Goal: Task Accomplishment & Management: Manage account settings

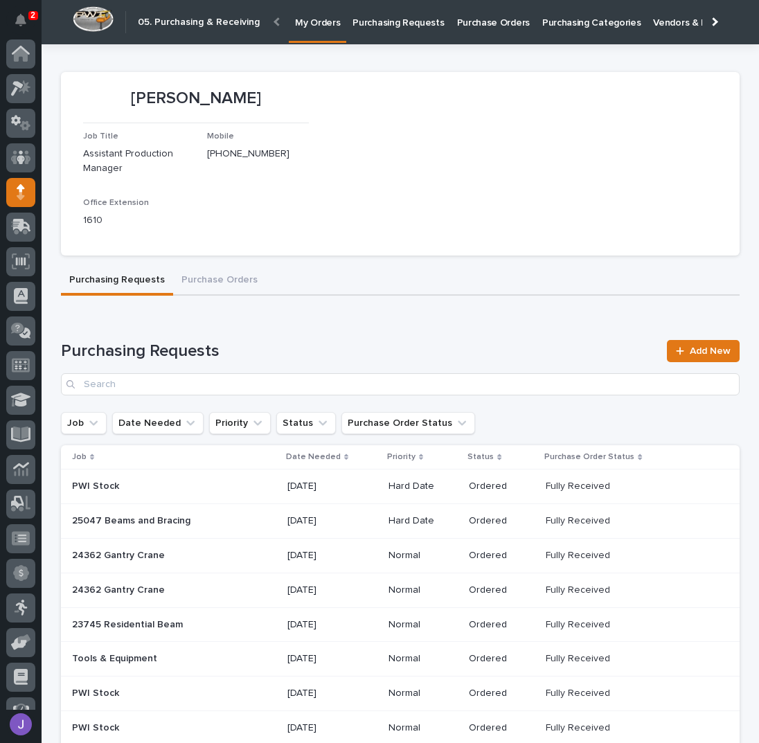
scroll to position [57, 0]
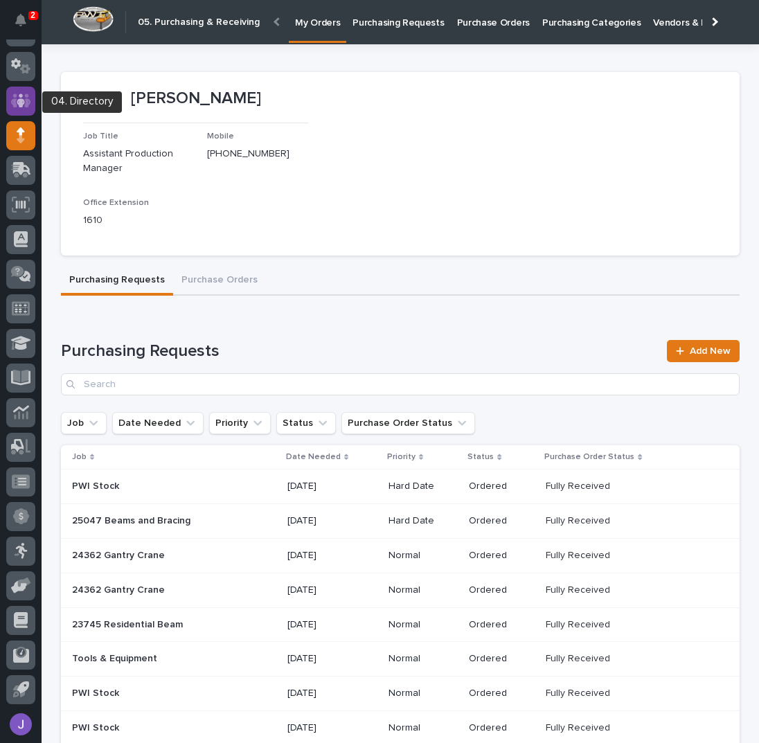
click at [30, 100] on div at bounding box center [20, 101] width 29 height 29
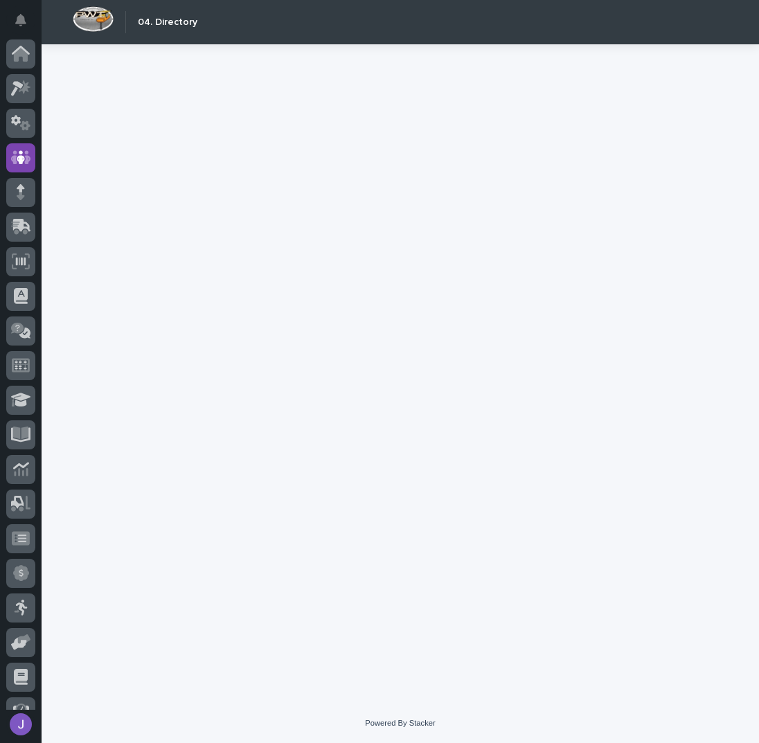
scroll to position [57, 0]
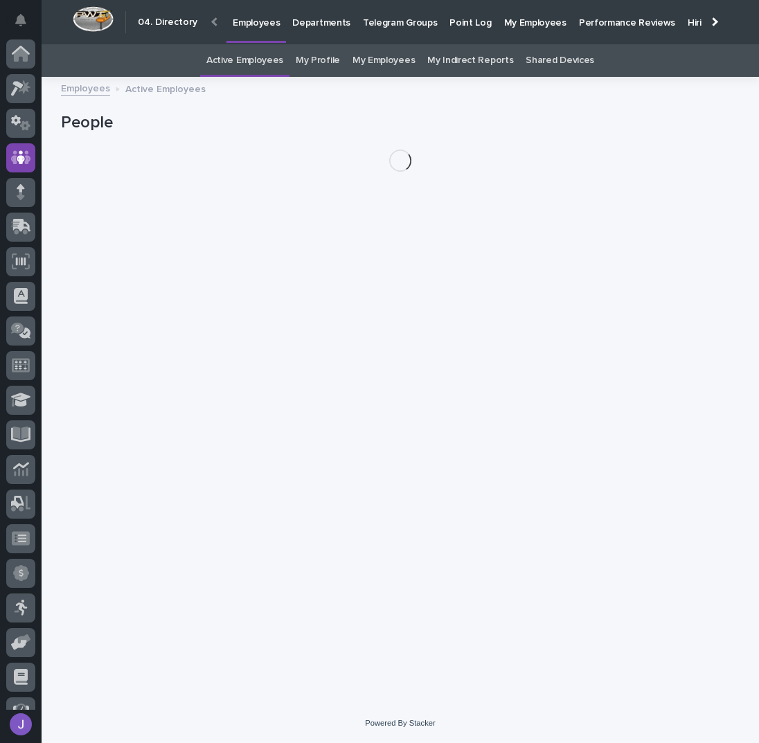
scroll to position [57, 0]
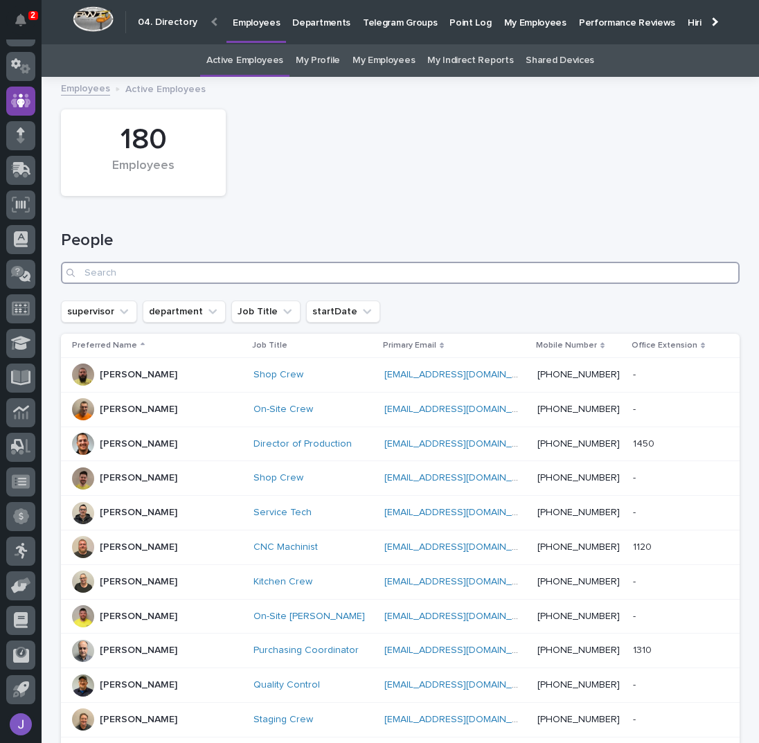
click at [163, 266] on input "Search" at bounding box center [400, 273] width 679 height 22
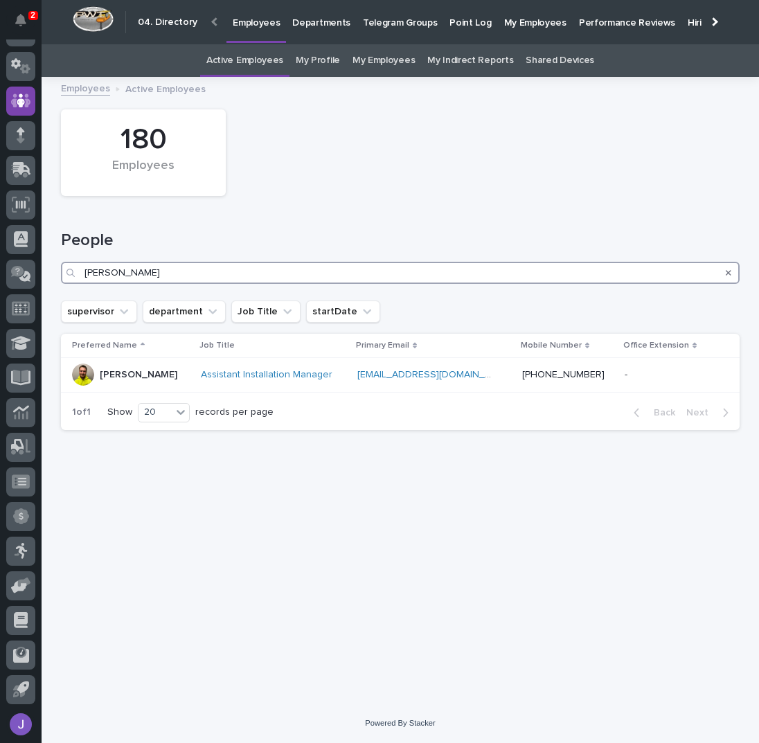
type input "[PERSON_NAME]"
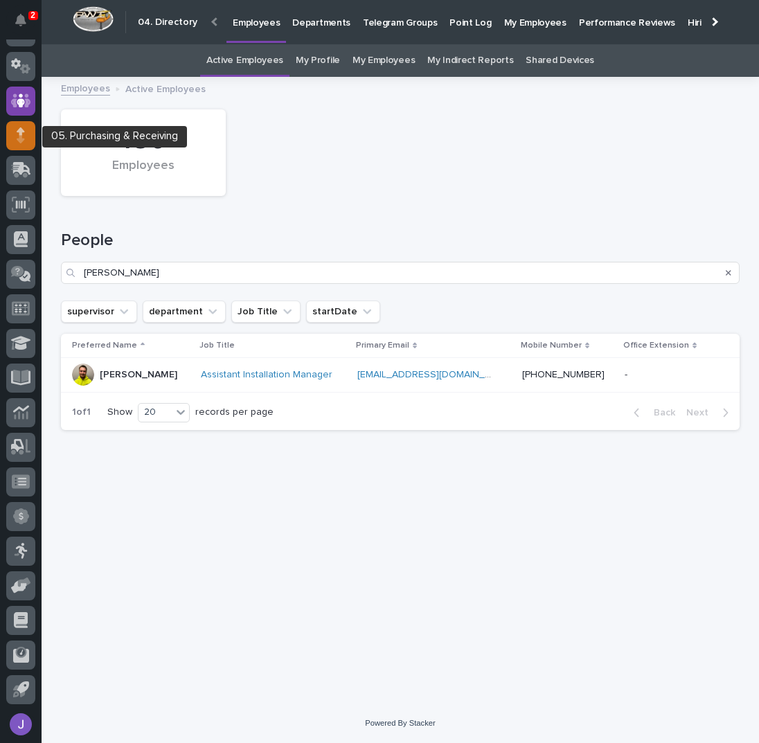
click at [28, 141] on div at bounding box center [20, 135] width 29 height 29
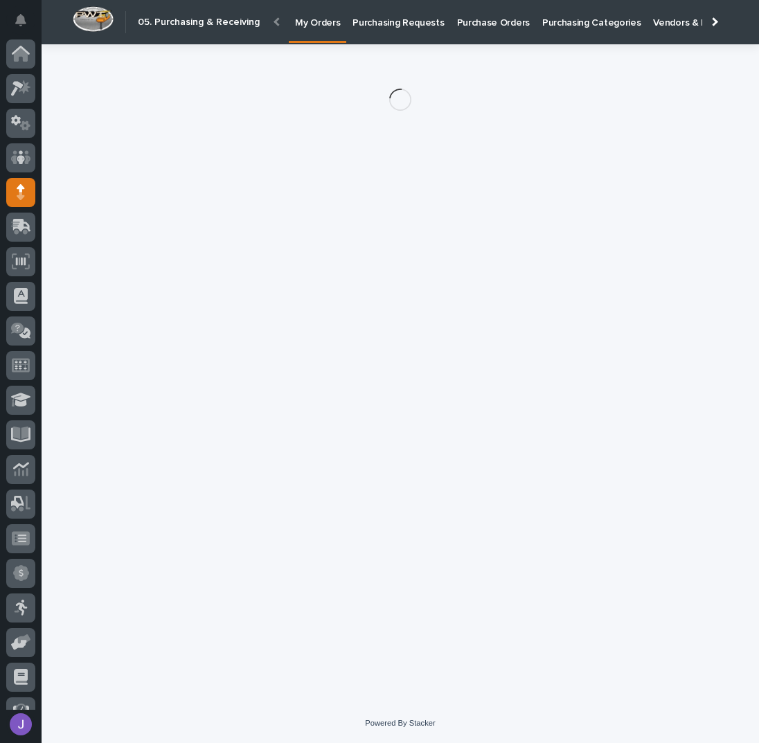
scroll to position [57, 0]
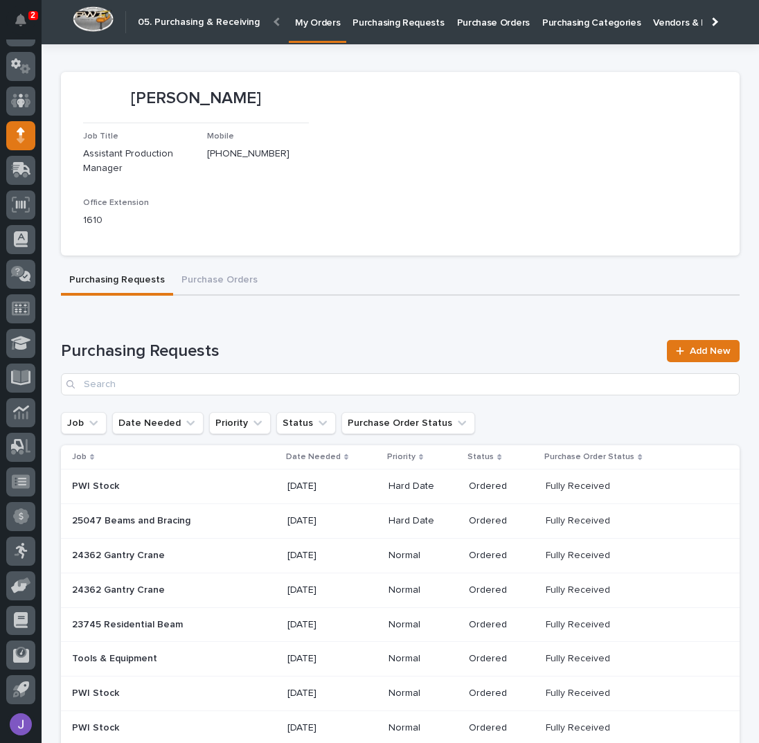
drag, startPoint x: 402, startPoint y: 166, endPoint x: 394, endPoint y: 153, distance: 15.6
click at [402, 166] on section "[PERSON_NAME] Job Title Assistant Production Manager Mobile [PHONE_NUMBER] Offi…" at bounding box center [400, 164] width 679 height 184
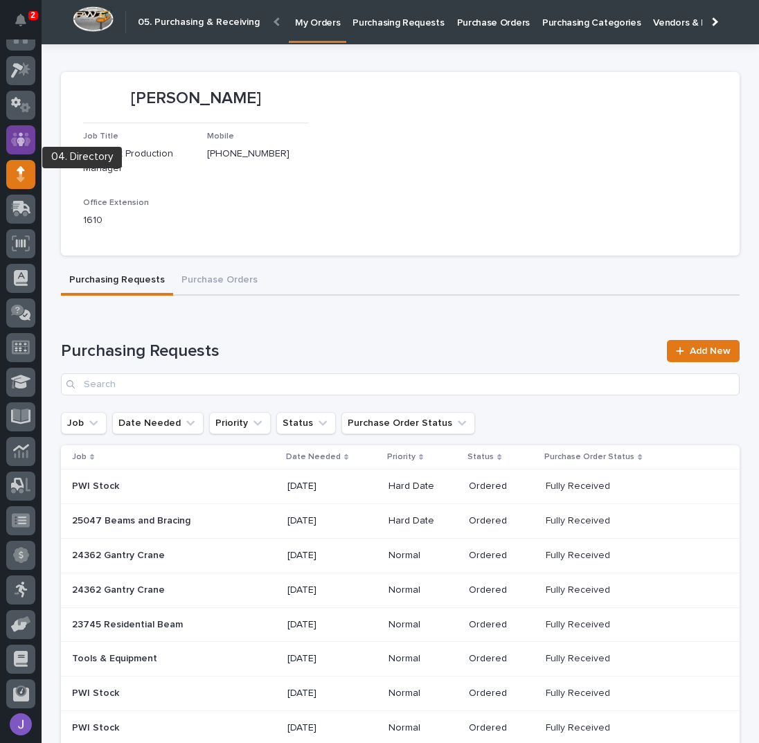
scroll to position [0, 0]
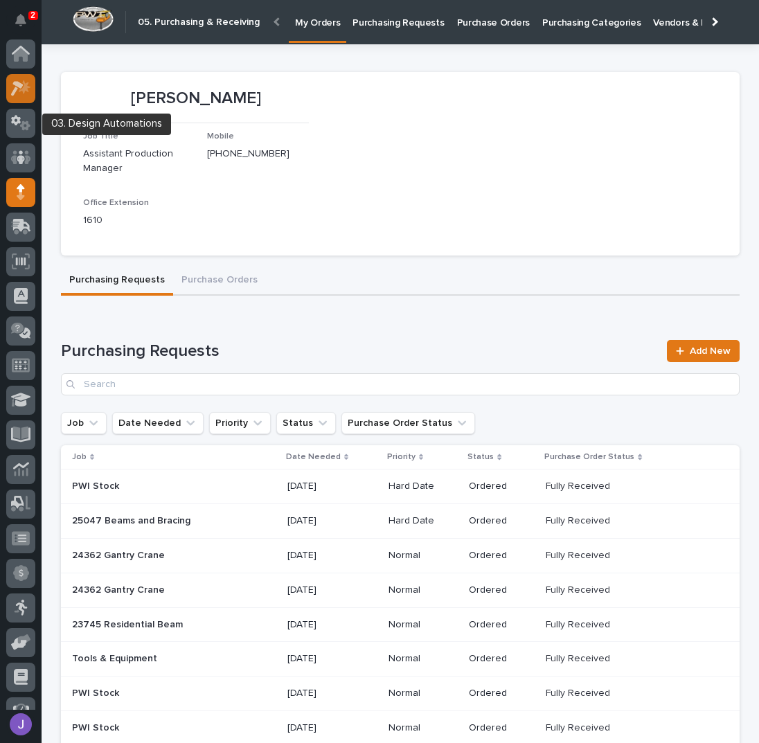
click at [28, 80] on icon at bounding box center [21, 88] width 20 height 16
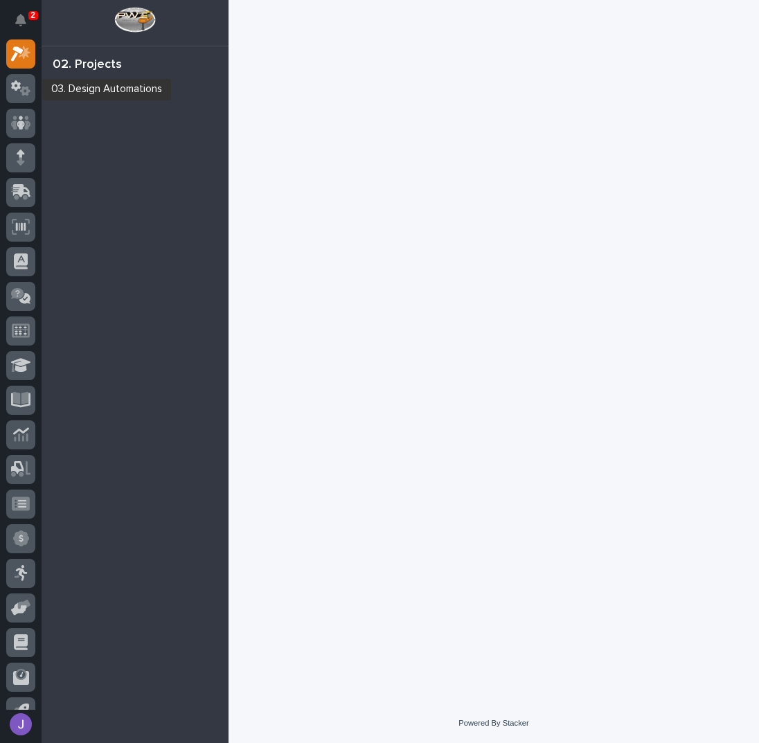
scroll to position [12, 0]
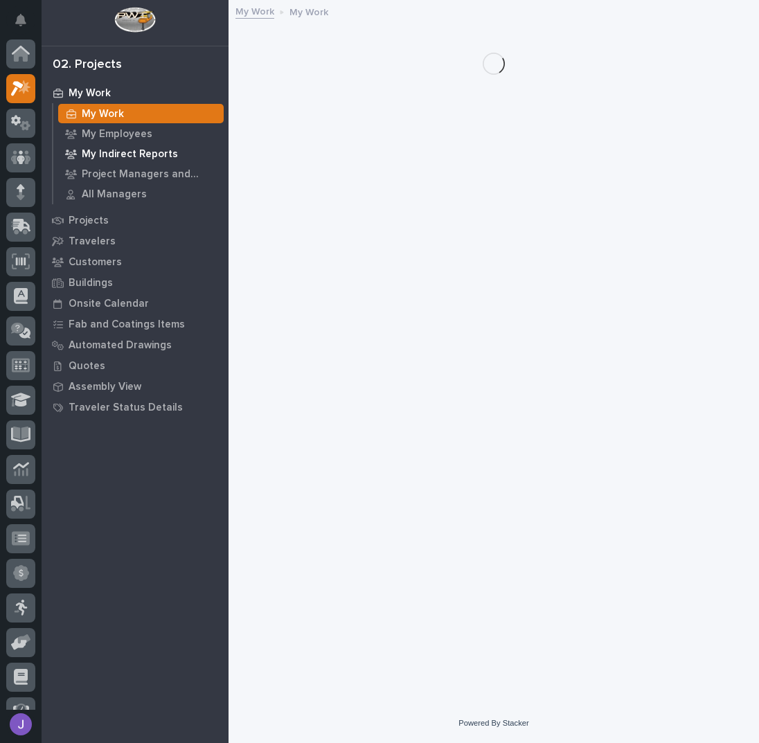
scroll to position [35, 0]
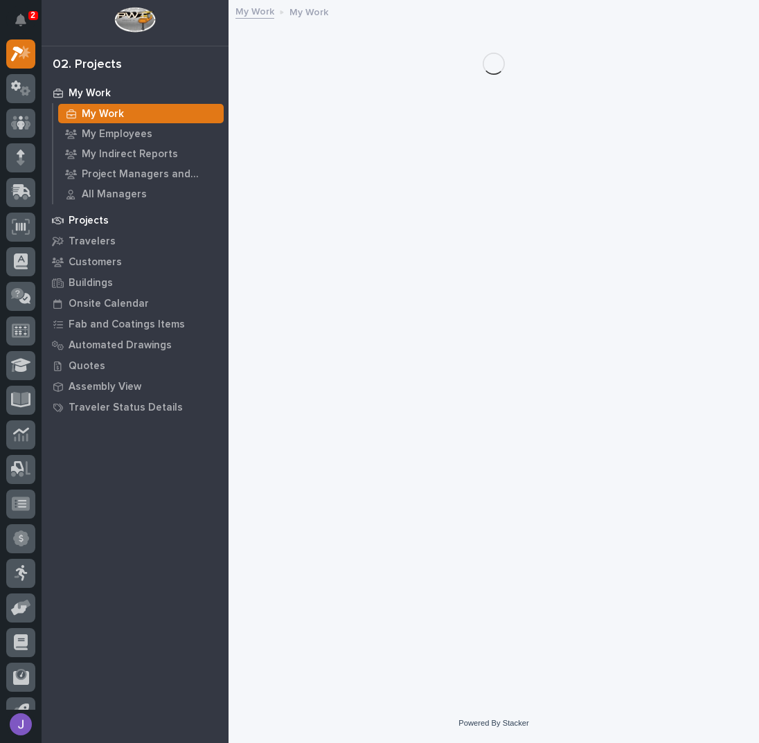
click at [103, 218] on p "Projects" at bounding box center [89, 221] width 40 height 12
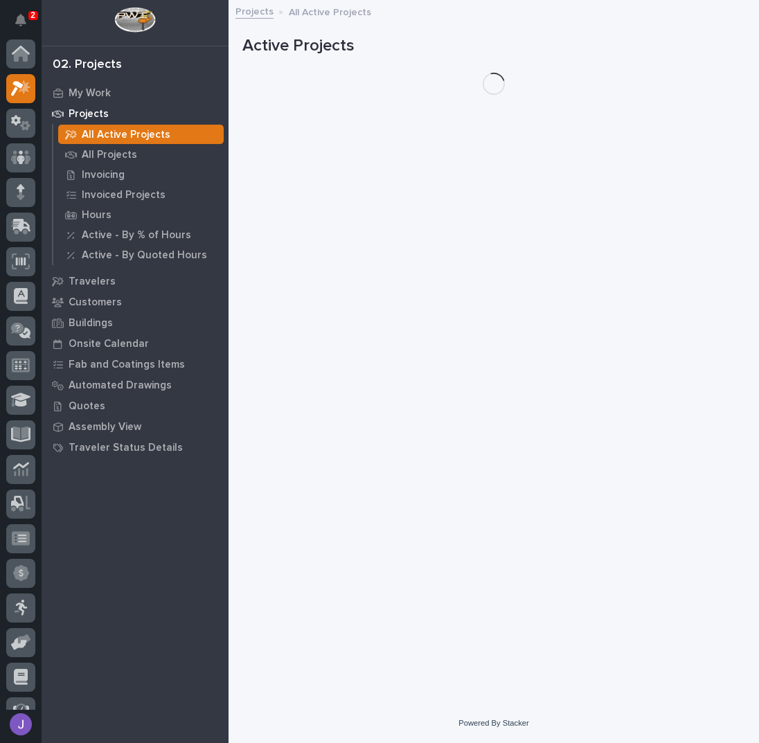
scroll to position [35, 0]
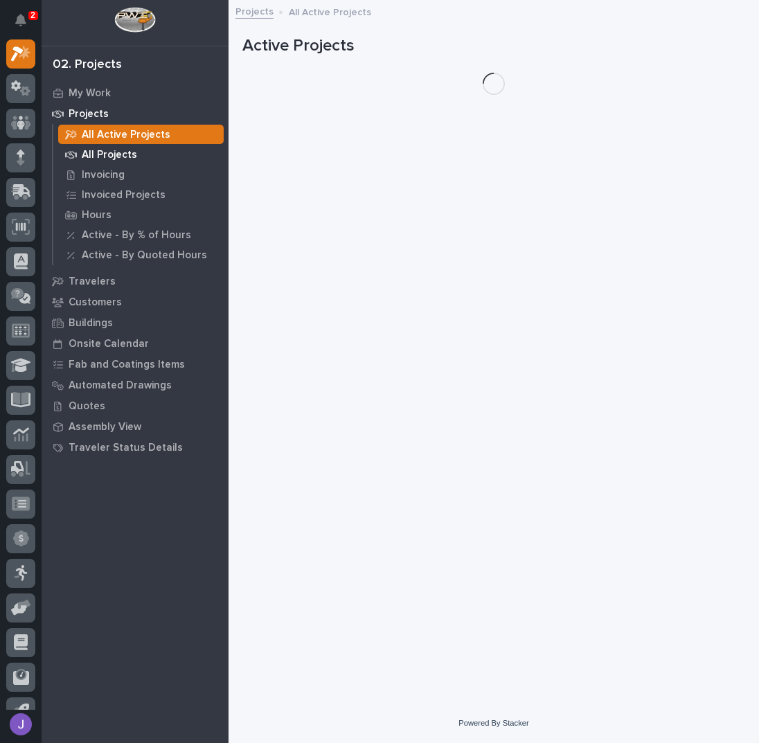
click at [98, 160] on p "All Projects" at bounding box center [109, 155] width 55 height 12
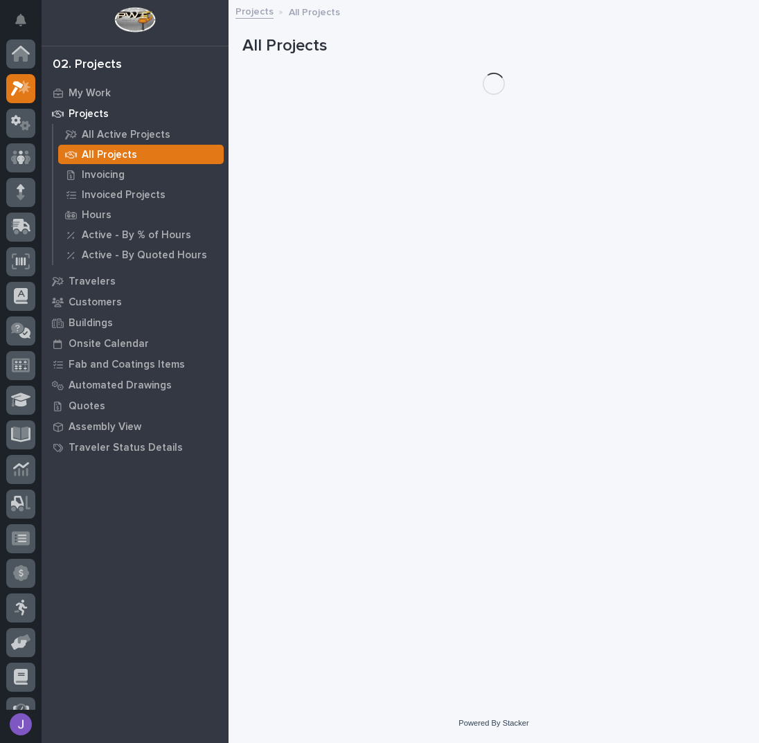
scroll to position [35, 0]
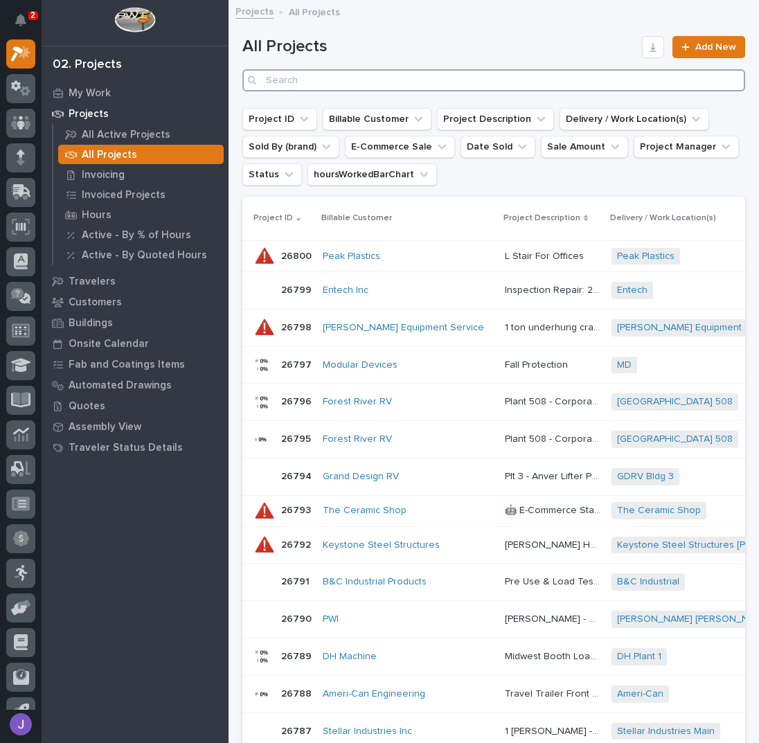
click at [364, 78] on input "Search" at bounding box center [493, 80] width 503 height 22
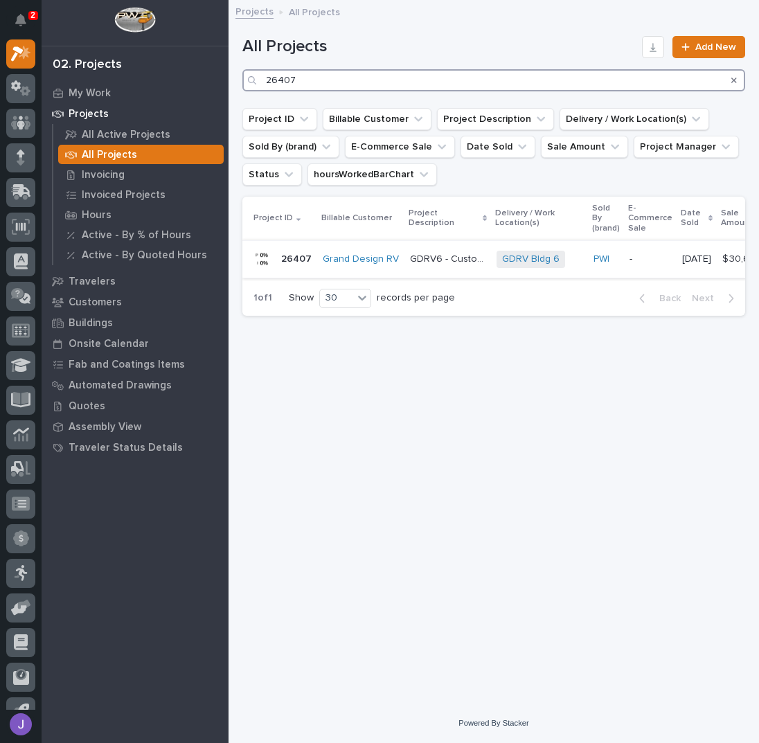
type input "26407"
click at [419, 268] on div "GDRV6 - Custom [PERSON_NAME] Rack (Slide Out Rolls) GDRV6 - Custom [PERSON_NAME…" at bounding box center [448, 259] width 76 height 23
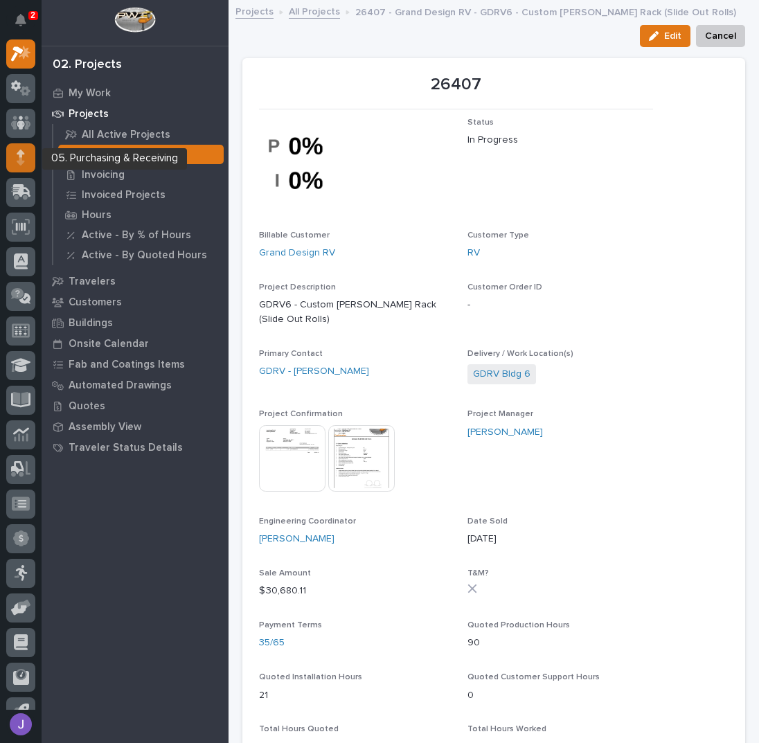
click at [26, 159] on div at bounding box center [20, 157] width 29 height 29
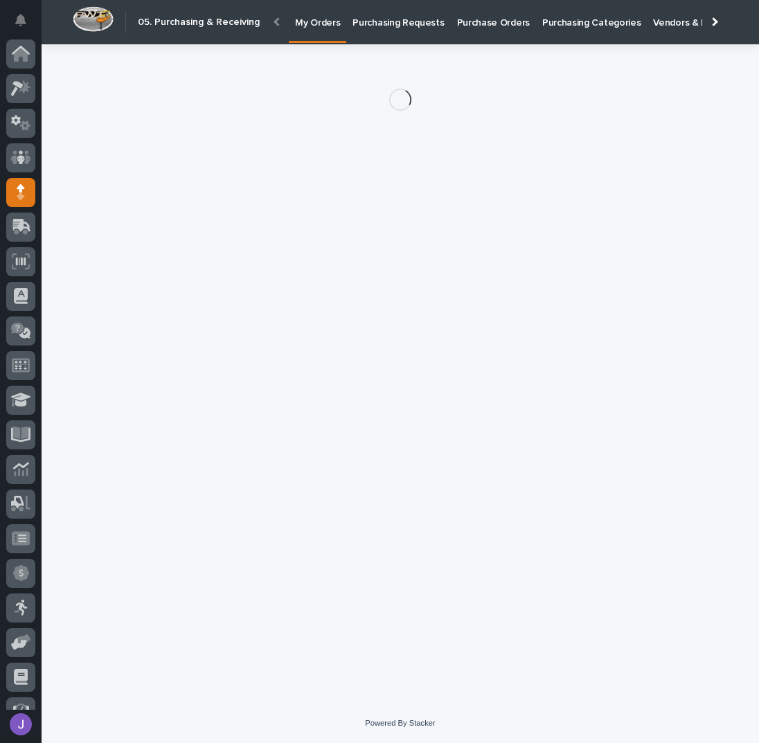
scroll to position [57, 0]
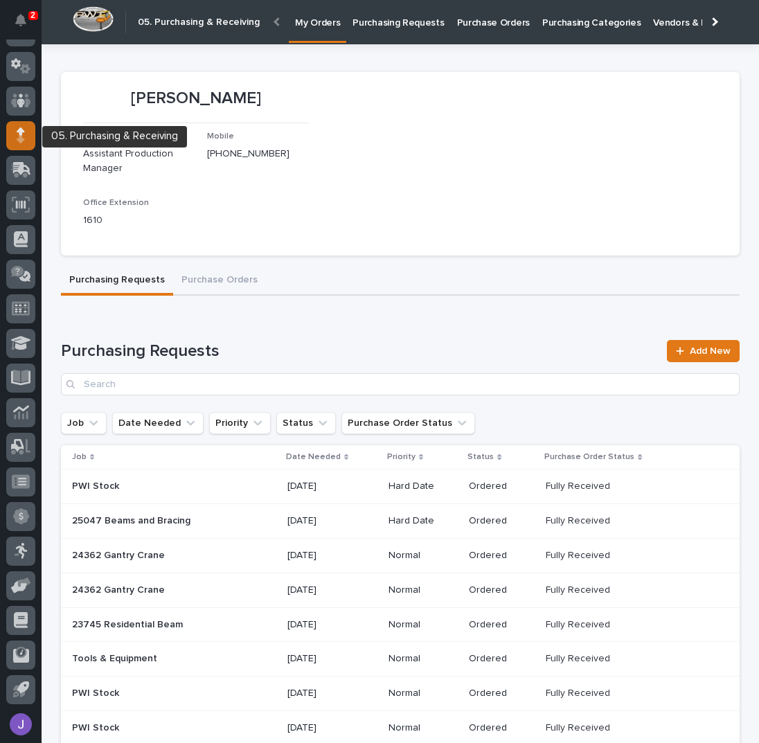
click at [18, 133] on icon at bounding box center [21, 135] width 8 height 16
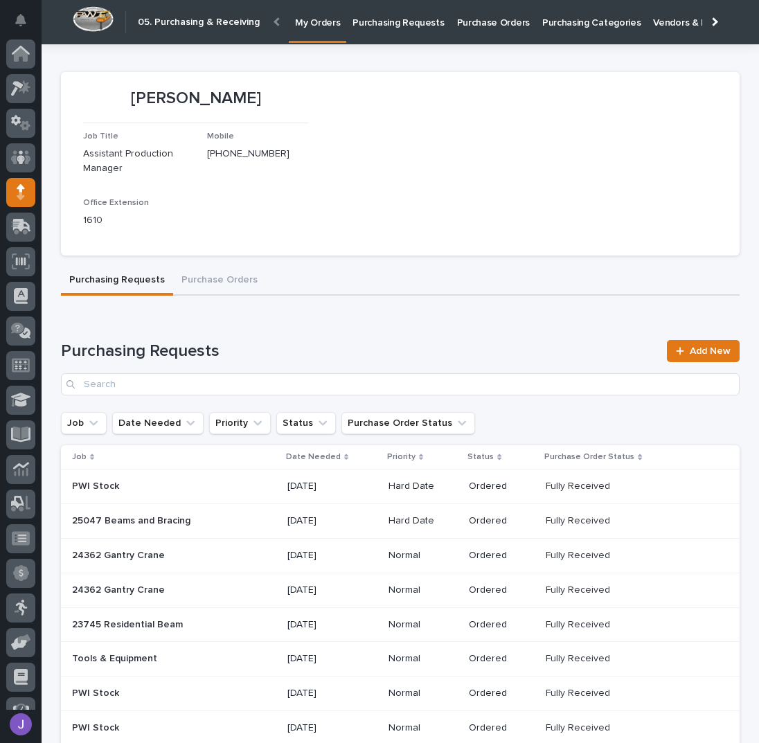
scroll to position [57, 0]
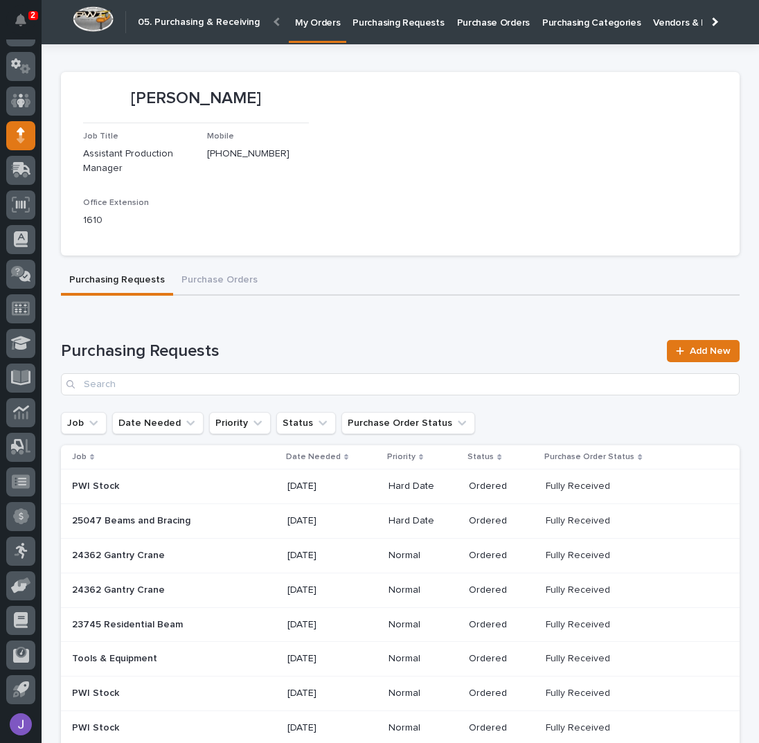
click at [389, 18] on p "Purchasing Requests" at bounding box center [398, 14] width 91 height 29
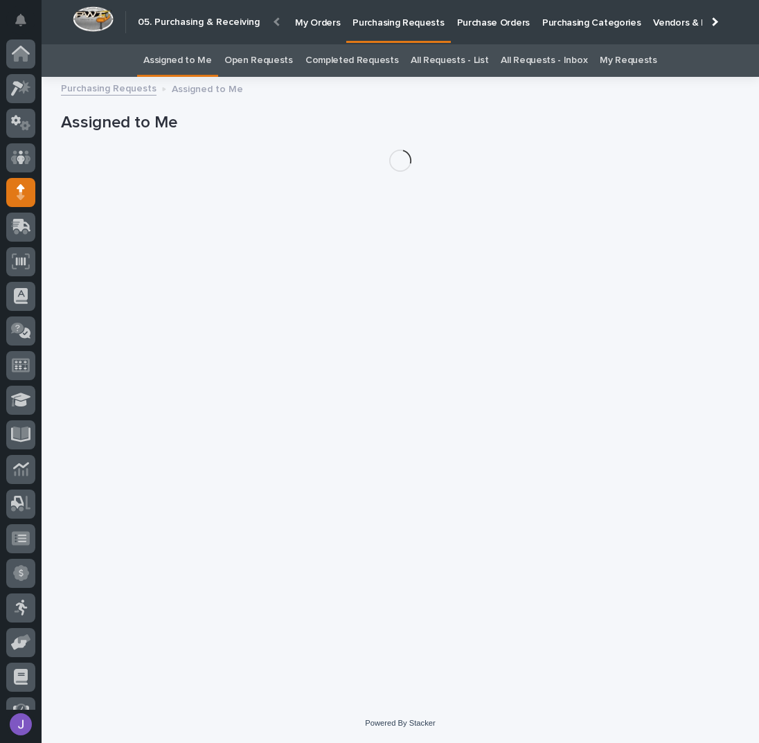
scroll to position [57, 0]
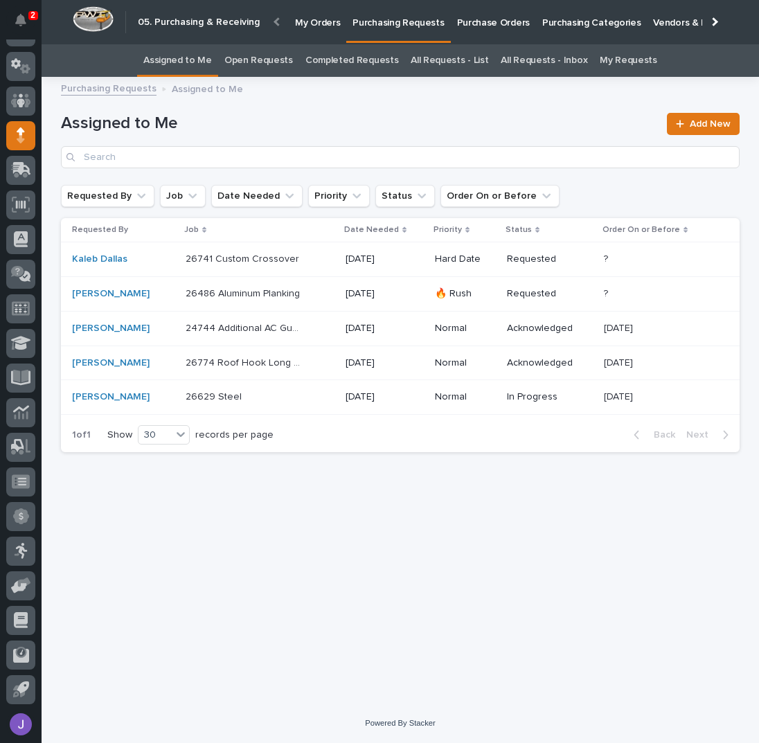
click at [310, 291] on div "26486 Aluminum Planking 26486 Aluminum Planking" at bounding box center [260, 294] width 149 height 23
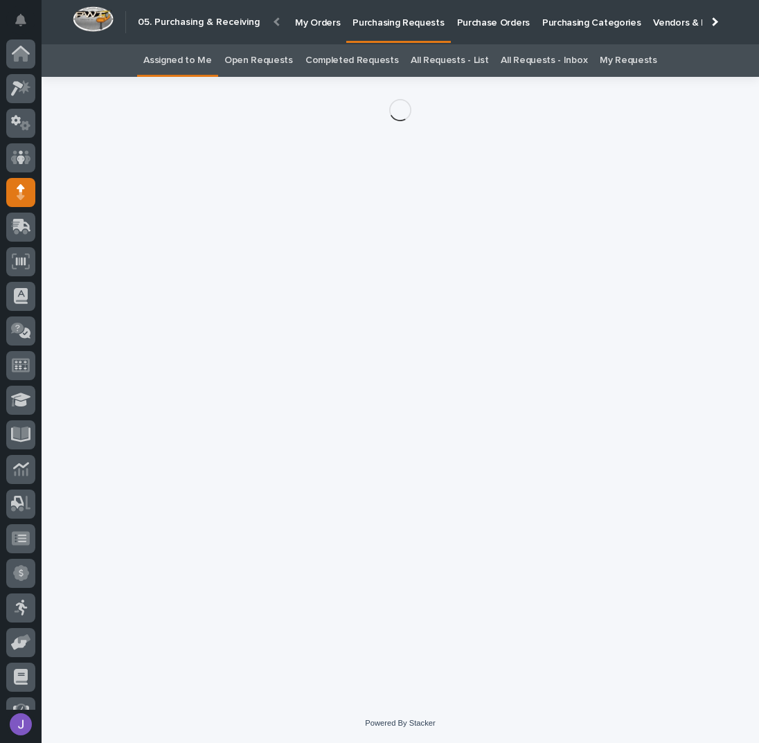
scroll to position [57, 0]
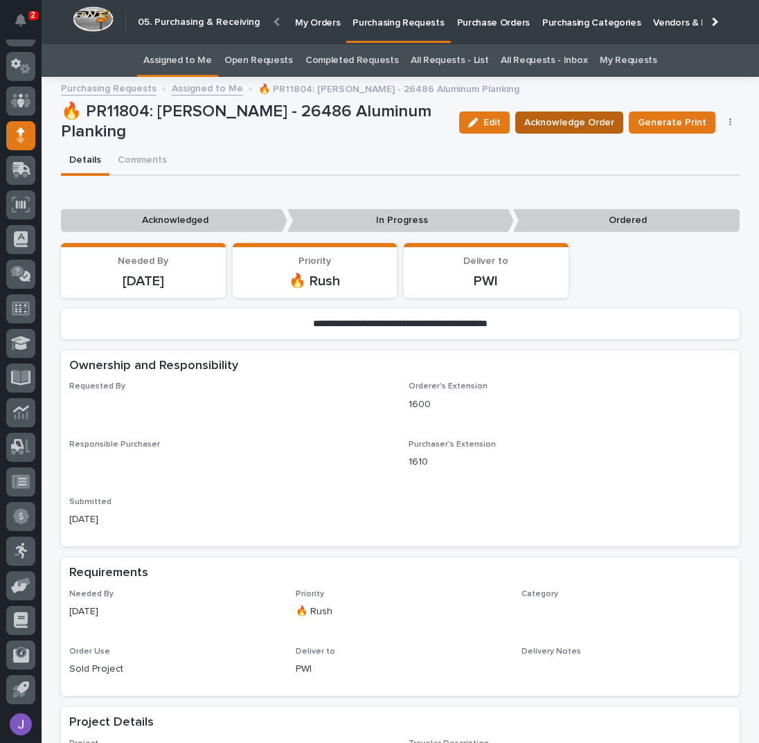
click at [582, 129] on button "Acknowledge Order" at bounding box center [569, 123] width 108 height 22
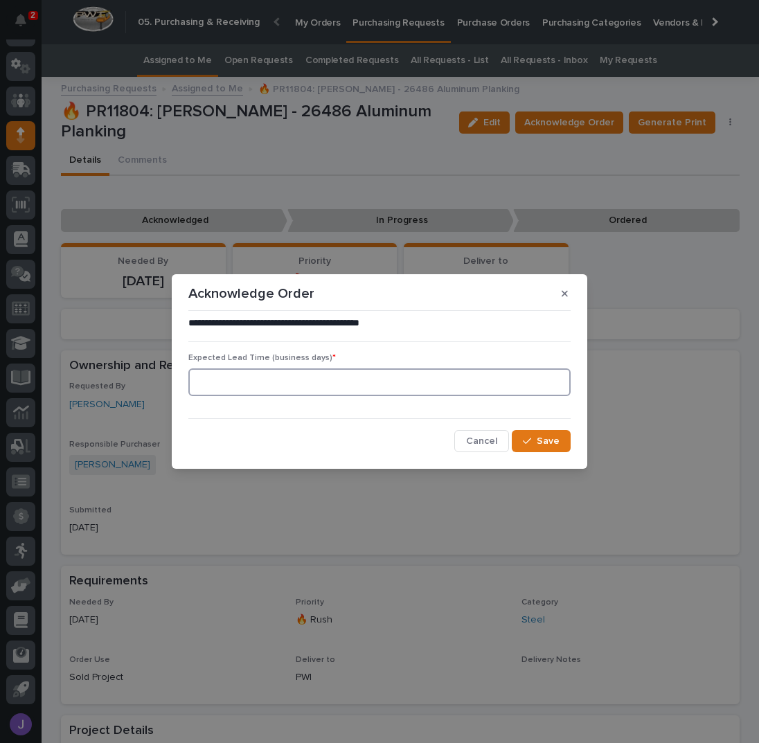
click at [297, 371] on input at bounding box center [379, 383] width 382 height 28
type input "0"
click at [549, 436] on span "Save" at bounding box center [548, 441] width 23 height 10
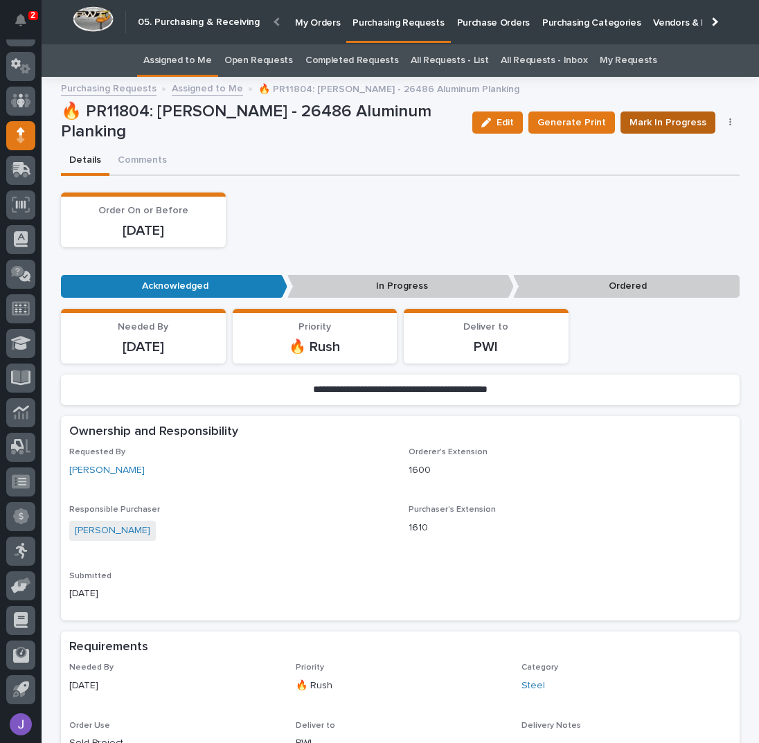
click at [638, 119] on span "Mark In Progress" at bounding box center [668, 123] width 77 height 14
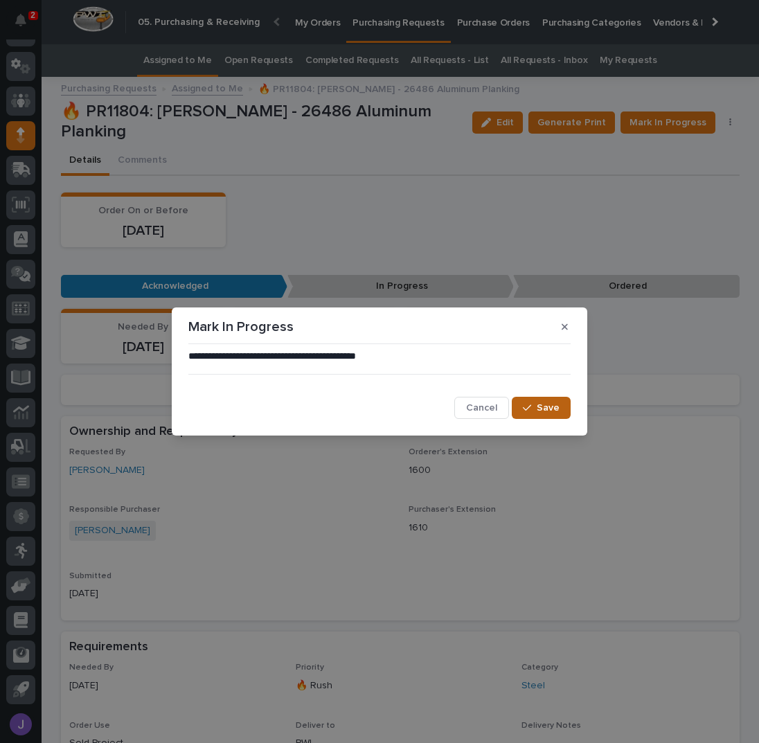
click at [542, 402] on button "Save" at bounding box center [541, 408] width 59 height 22
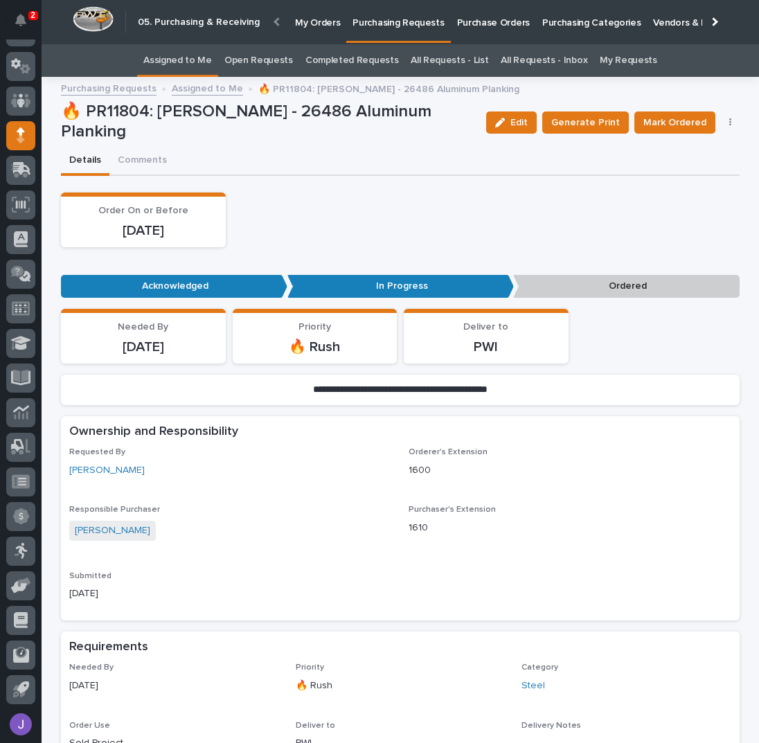
click at [195, 62] on link "Assigned to Me" at bounding box center [177, 60] width 69 height 33
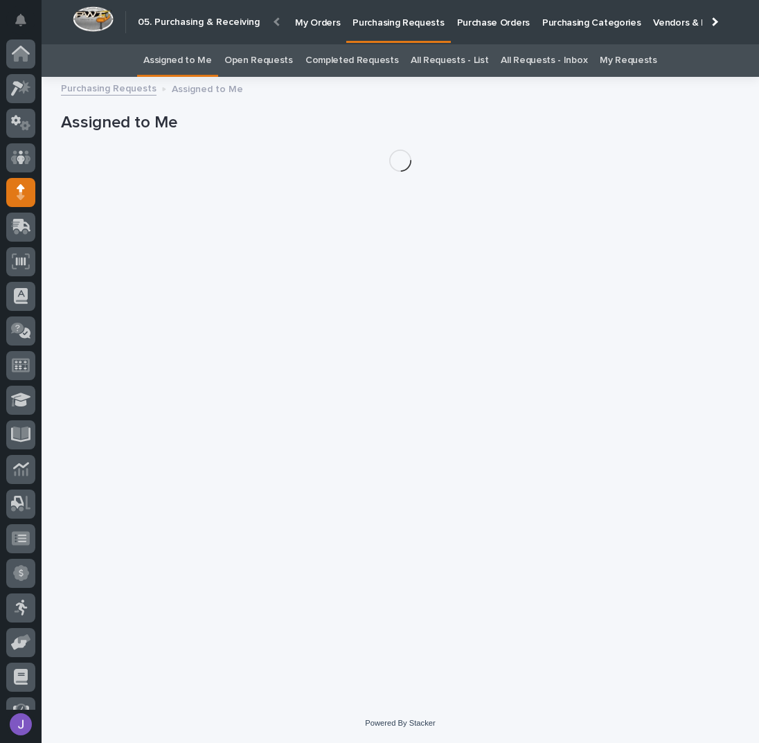
scroll to position [57, 0]
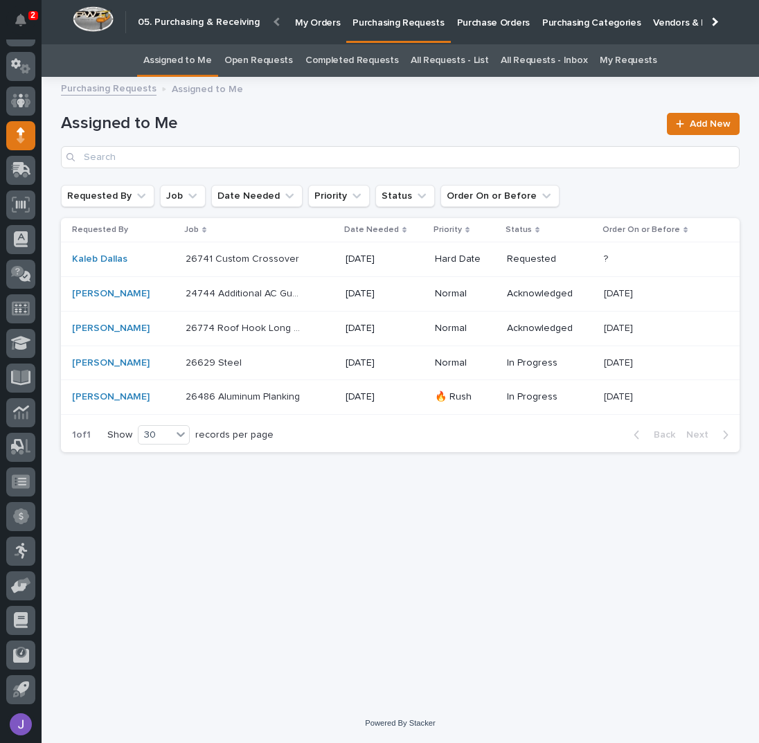
click at [315, 330] on div "26774 Roof Hook Long Double - Steel 26774 Roof Hook Long Double - Steel" at bounding box center [260, 328] width 149 height 23
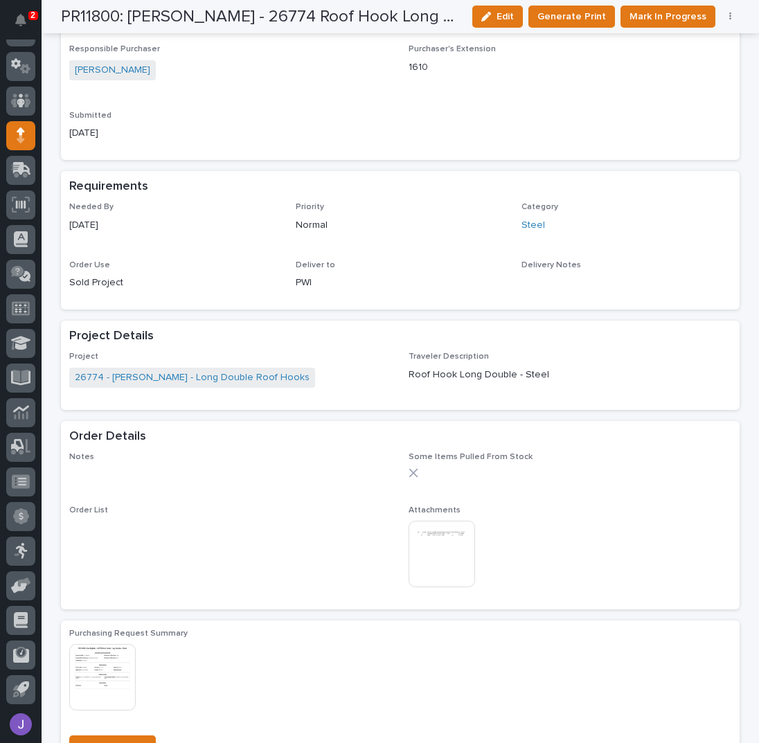
scroll to position [461, 0]
click at [455, 549] on img at bounding box center [442, 553] width 67 height 67
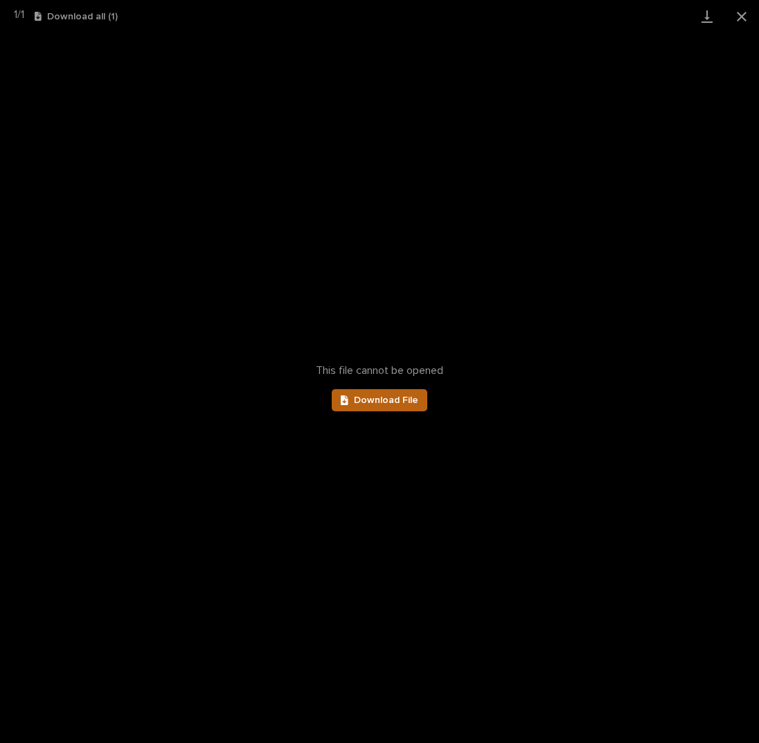
click at [425, 402] on link "Download File" at bounding box center [380, 400] width 96 height 22
click at [741, 17] on button "Close gallery" at bounding box center [742, 16] width 35 height 33
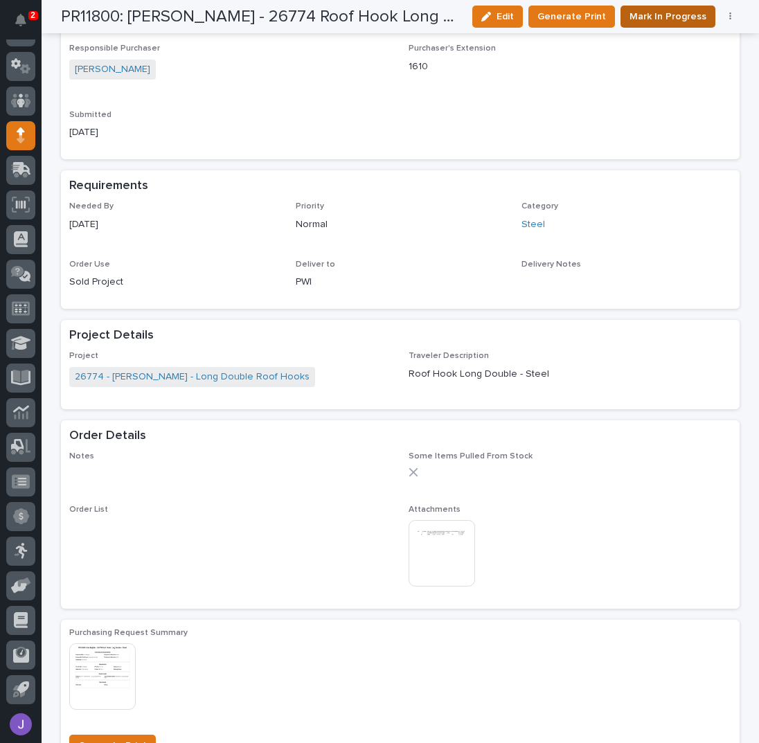
click at [685, 20] on span "Mark In Progress" at bounding box center [668, 17] width 77 height 14
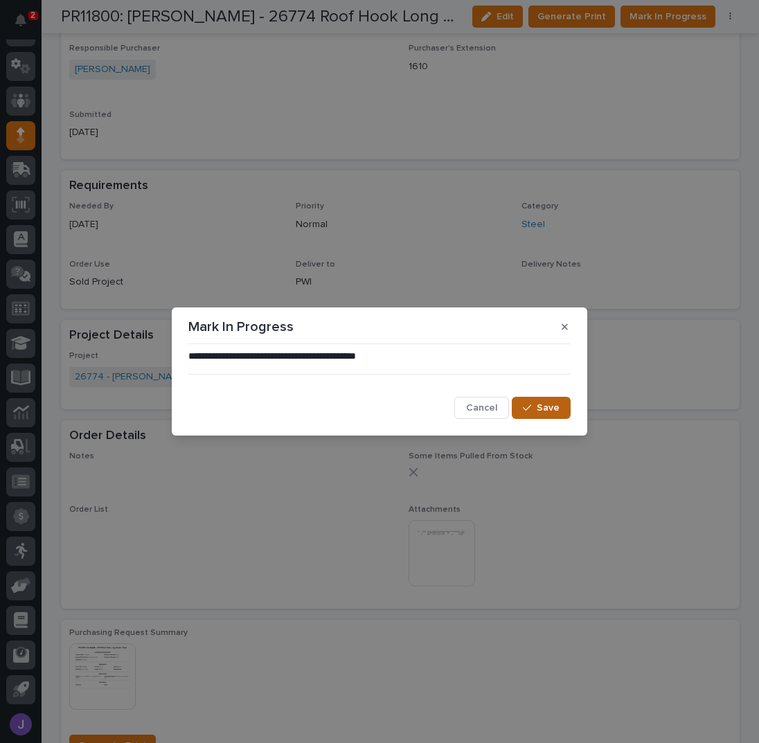
click at [558, 409] on span "Save" at bounding box center [548, 408] width 23 height 10
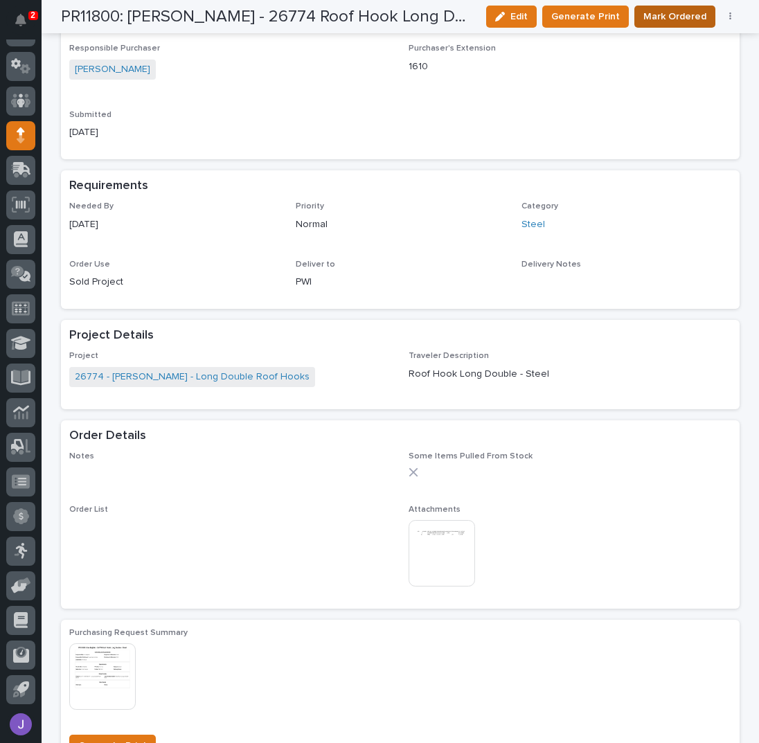
click at [666, 17] on span "Mark Ordered" at bounding box center [675, 17] width 63 height 14
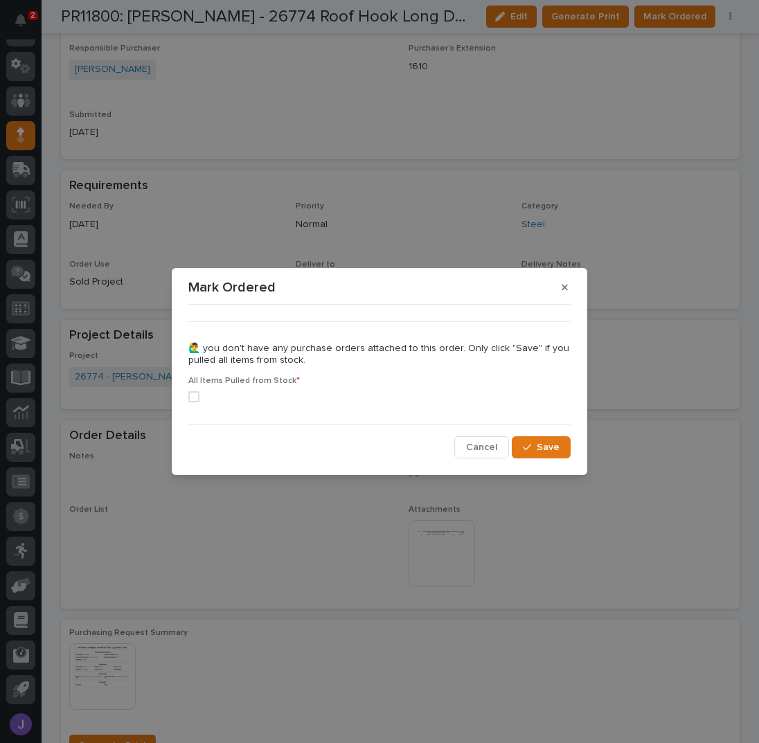
click at [192, 401] on span at bounding box center [193, 396] width 11 height 11
drag, startPoint x: 547, startPoint y: 441, endPoint x: 557, endPoint y: 456, distance: 17.9
click at [549, 443] on button "Save" at bounding box center [541, 447] width 59 height 22
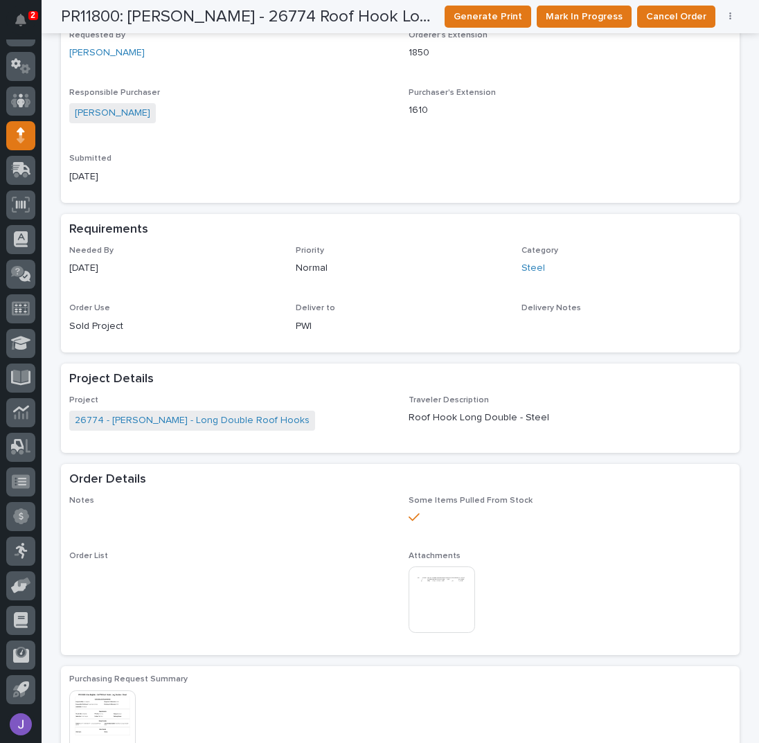
scroll to position [0, 0]
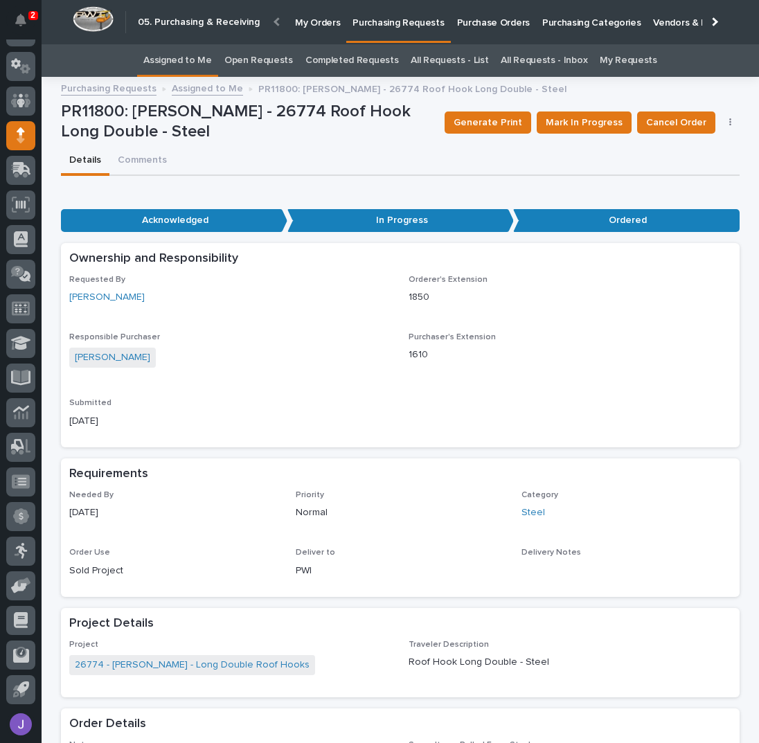
click at [188, 62] on link "Assigned to Me" at bounding box center [177, 60] width 69 height 33
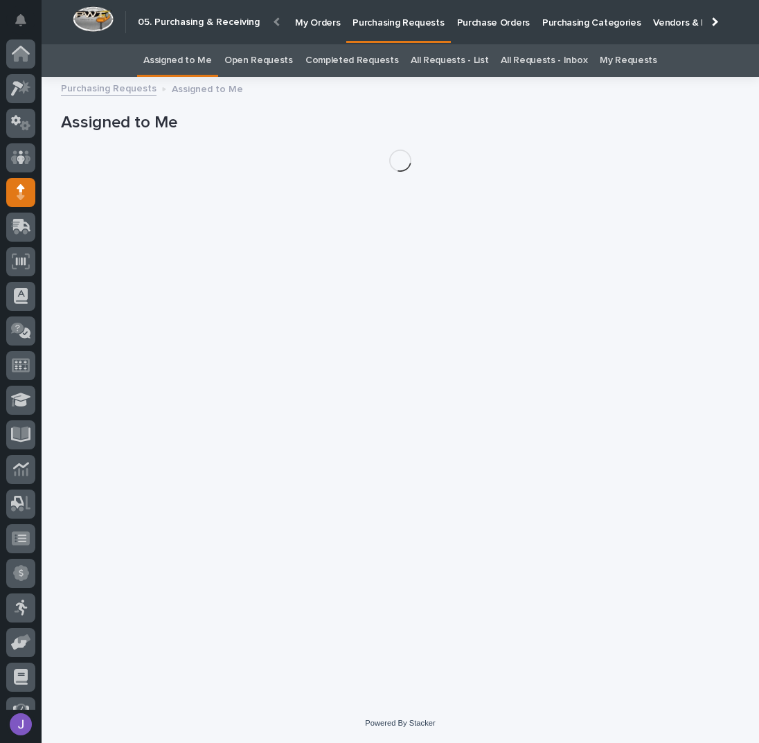
scroll to position [57, 0]
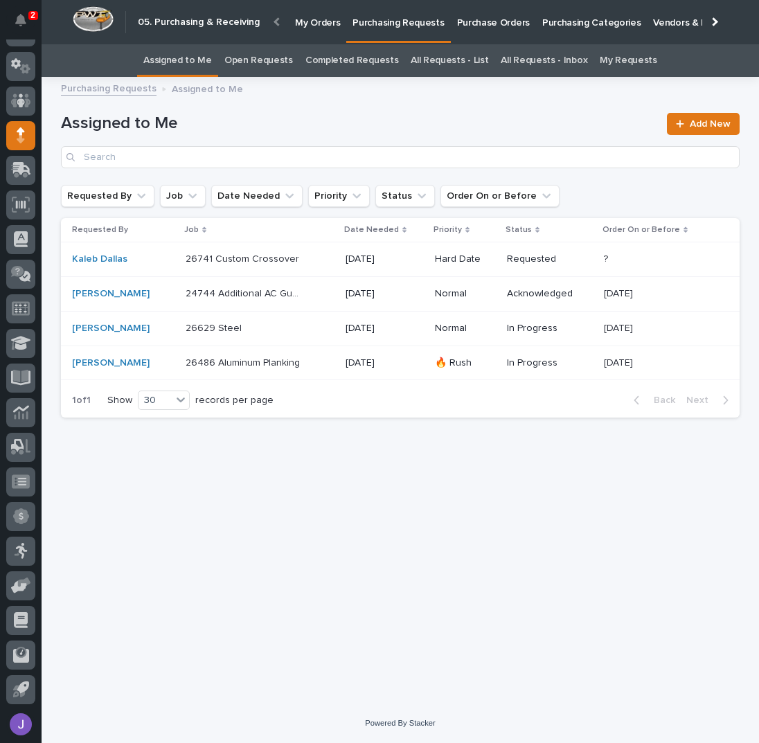
click at [310, 364] on div "26486 Aluminum Planking 26486 Aluminum Planking" at bounding box center [260, 363] width 149 height 23
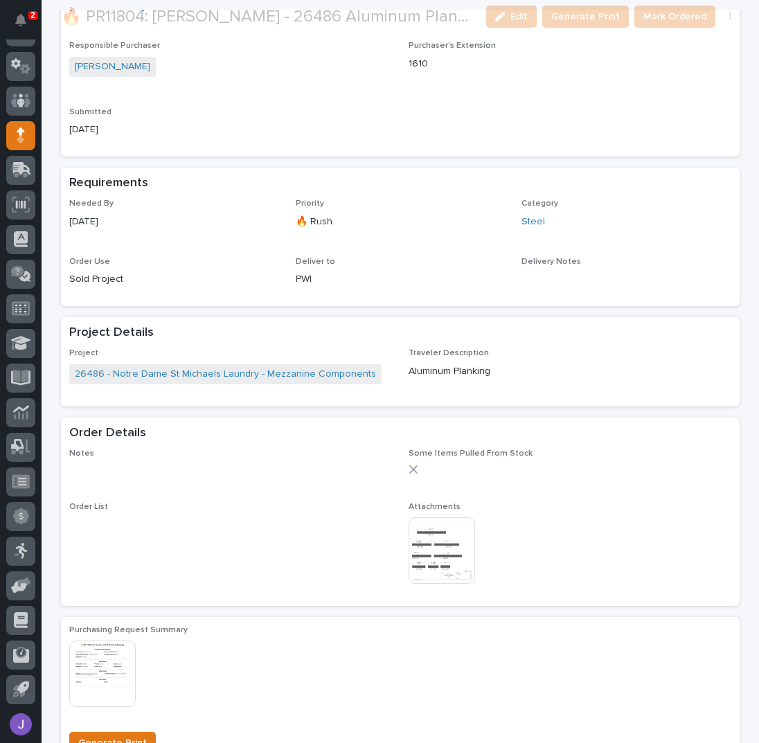
scroll to position [506, 0]
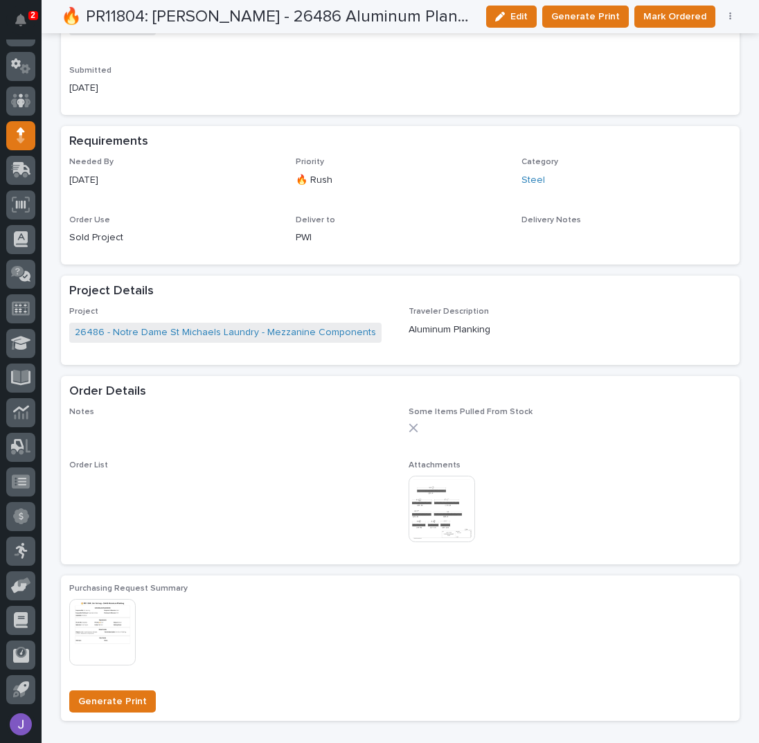
click at [431, 493] on img at bounding box center [442, 509] width 67 height 67
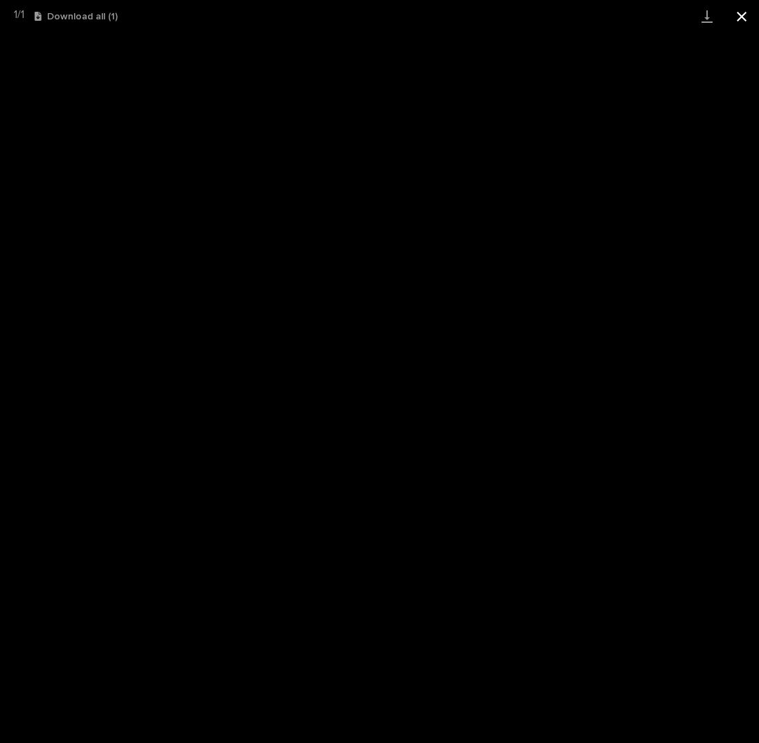
click at [746, 12] on button "Close gallery" at bounding box center [742, 16] width 35 height 33
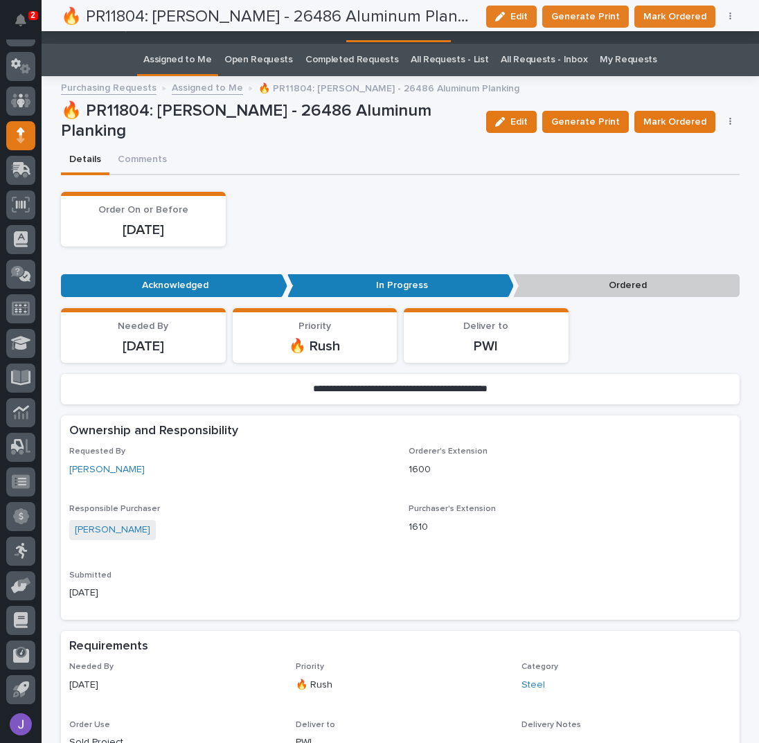
scroll to position [0, 0]
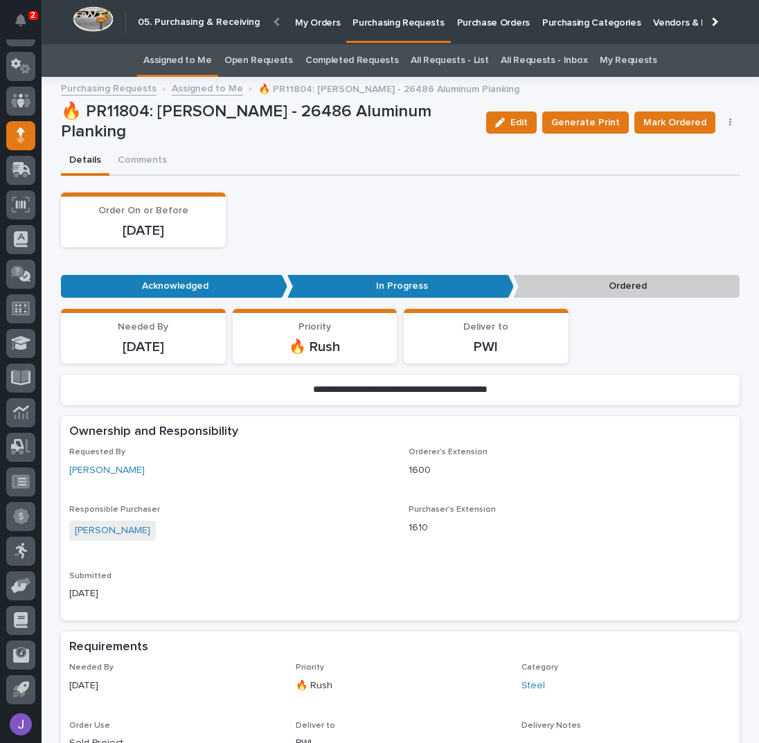
click at [359, 215] on div "Order On or Before [DATE]" at bounding box center [400, 220] width 679 height 55
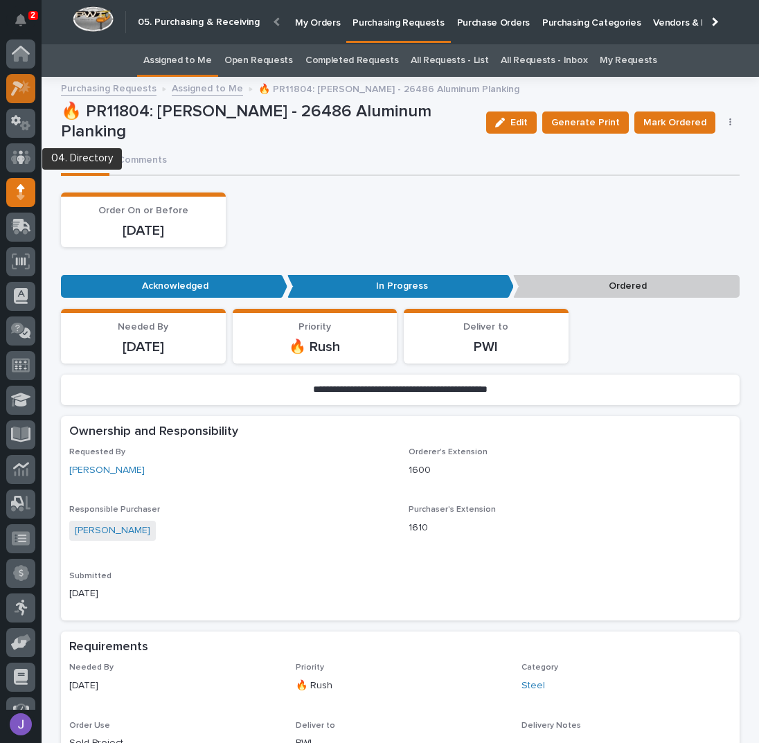
click at [22, 95] on icon at bounding box center [21, 88] width 20 height 16
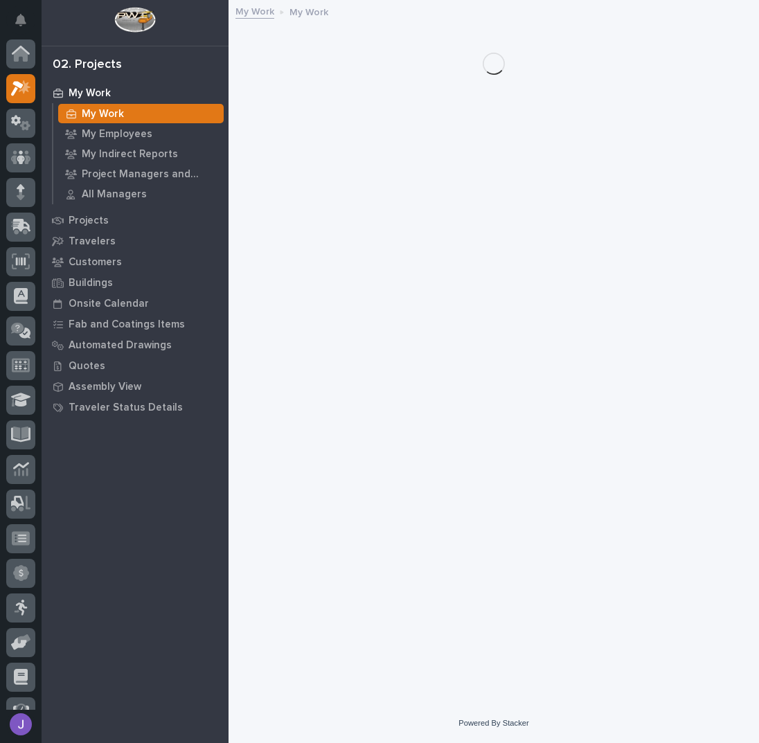
scroll to position [35, 0]
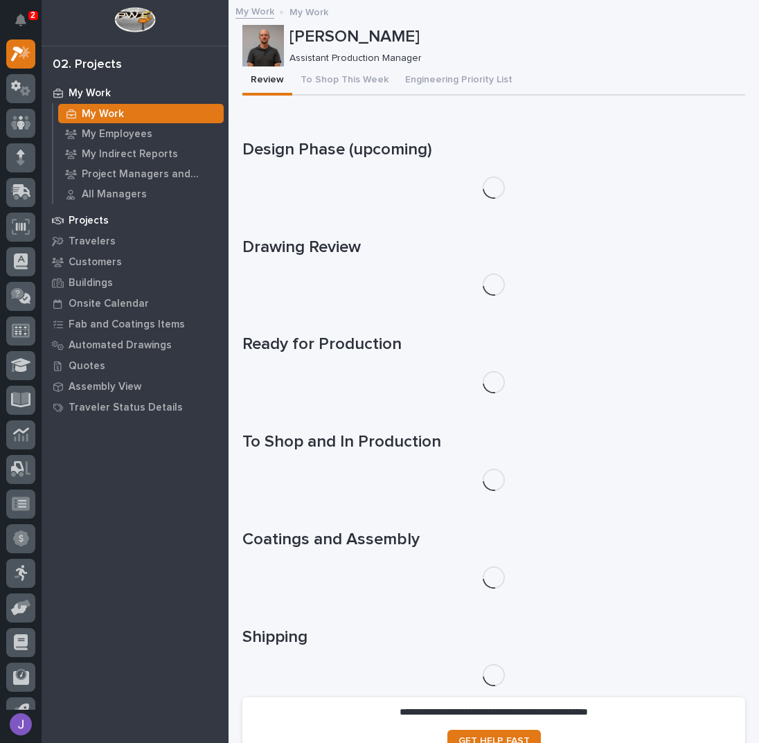
click at [98, 224] on p "Projects" at bounding box center [89, 221] width 40 height 12
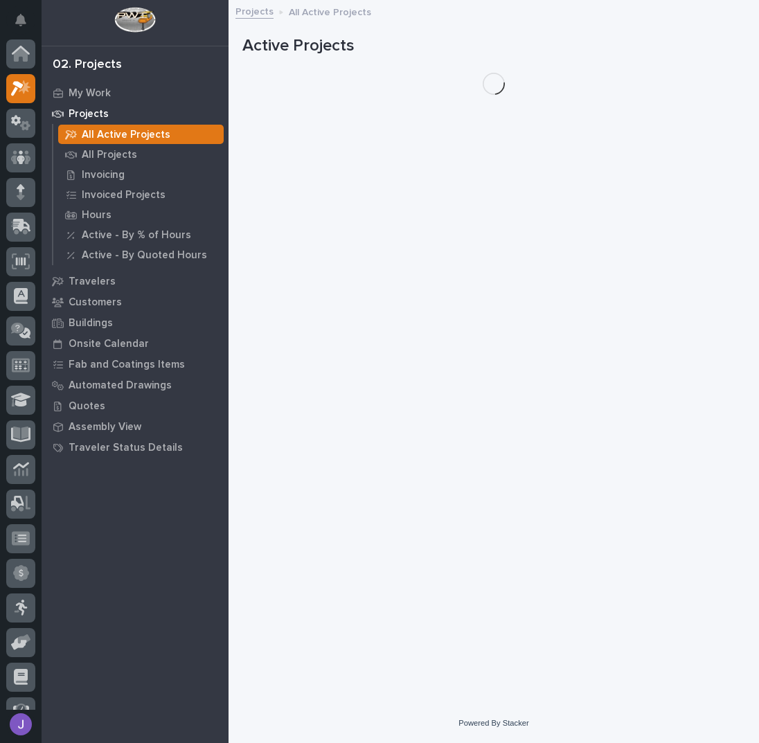
scroll to position [35, 0]
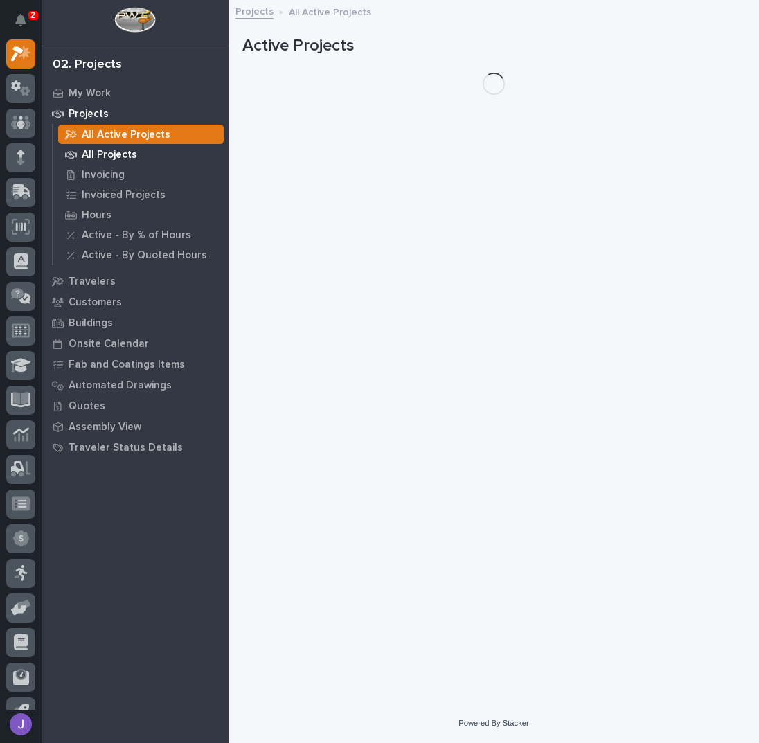
click at [112, 155] on p "All Projects" at bounding box center [109, 155] width 55 height 12
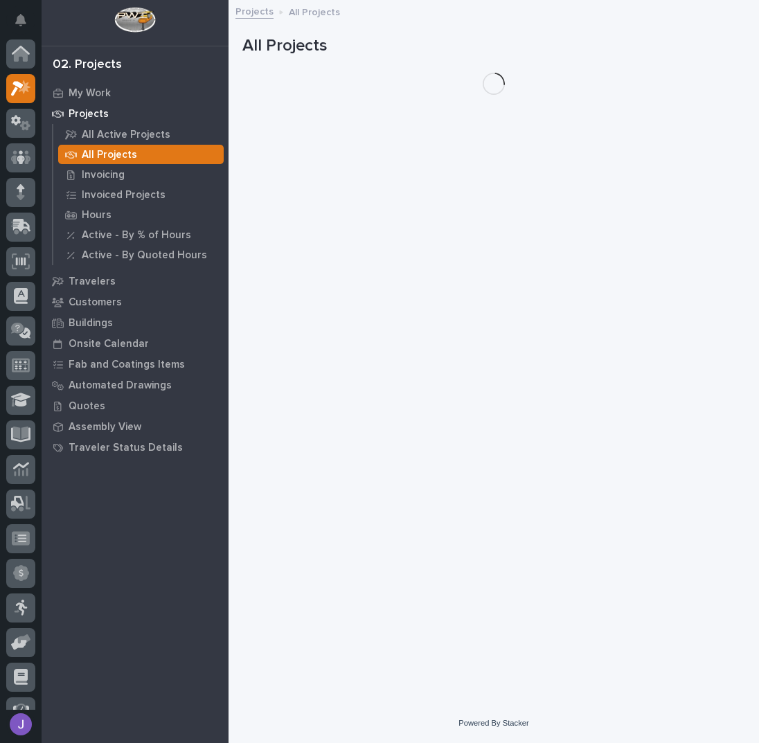
scroll to position [35, 0]
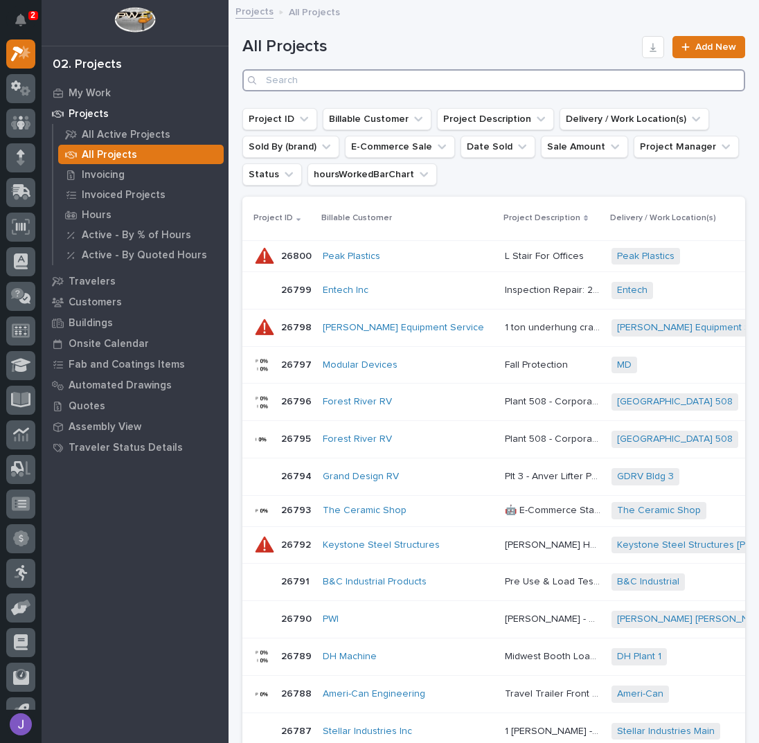
click at [337, 83] on input "Search" at bounding box center [493, 80] width 503 height 22
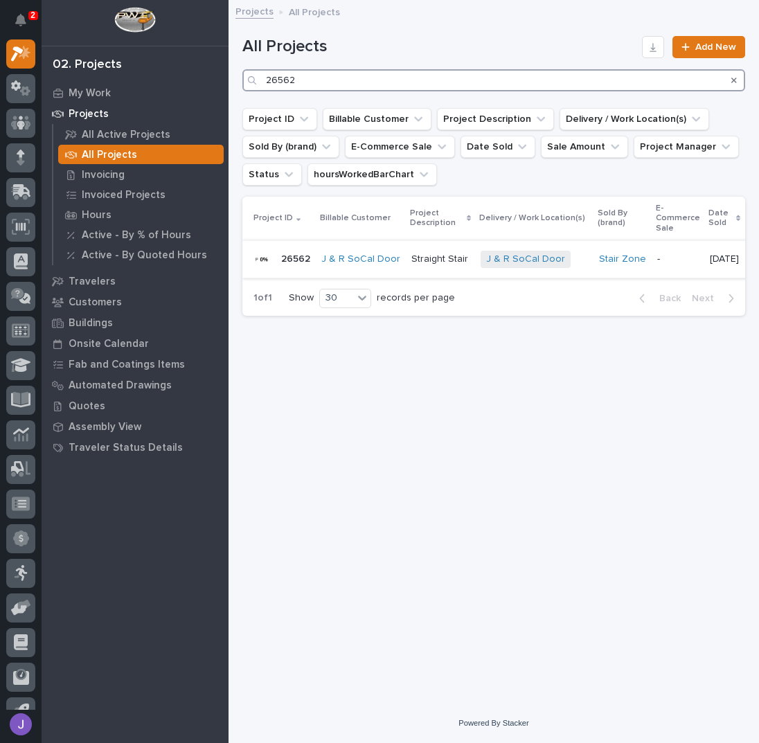
type input "26562"
click at [433, 258] on p "Straight Stair" at bounding box center [442, 258] width 60 height 15
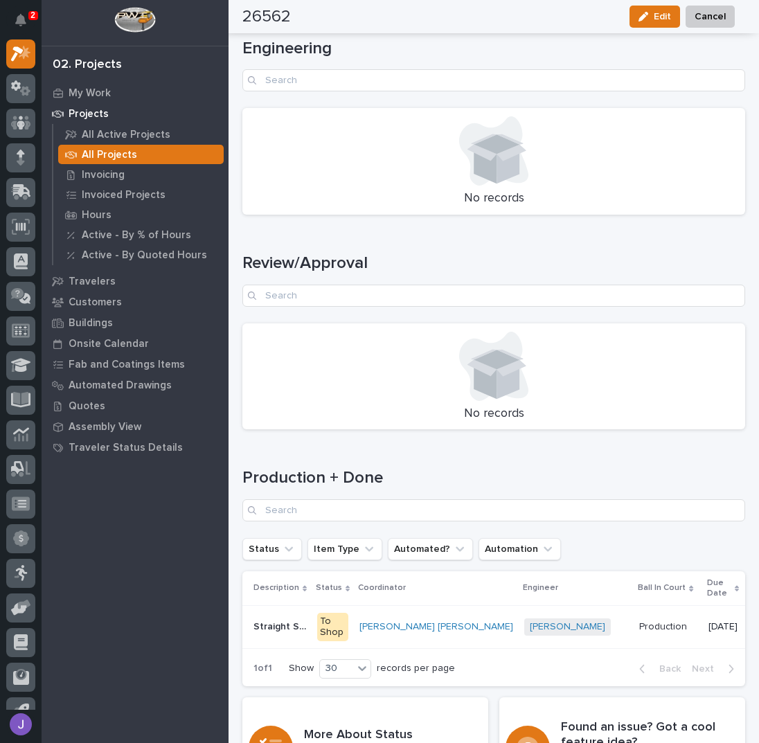
scroll to position [1722, 0]
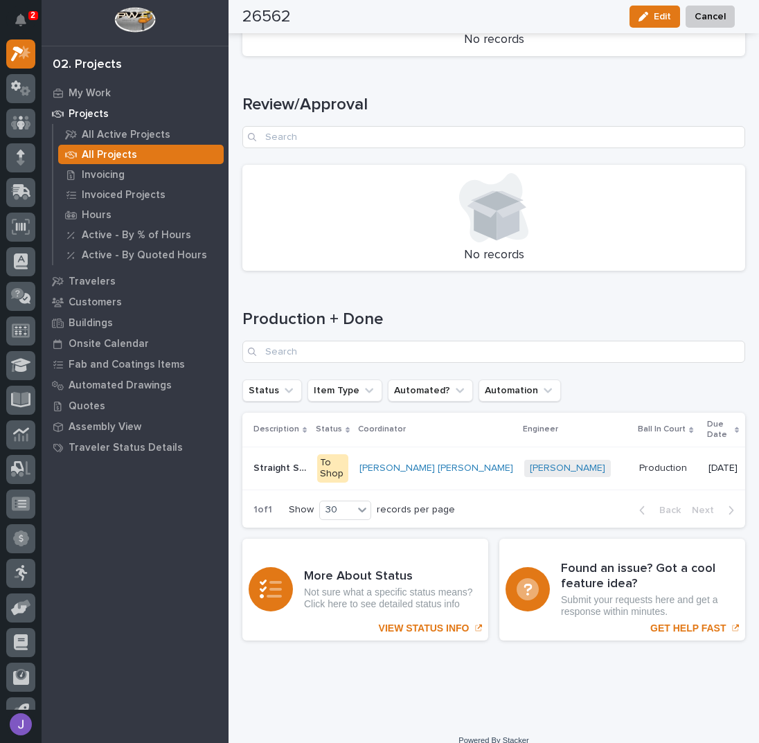
click at [328, 454] on div "To Shop" at bounding box center [332, 468] width 31 height 29
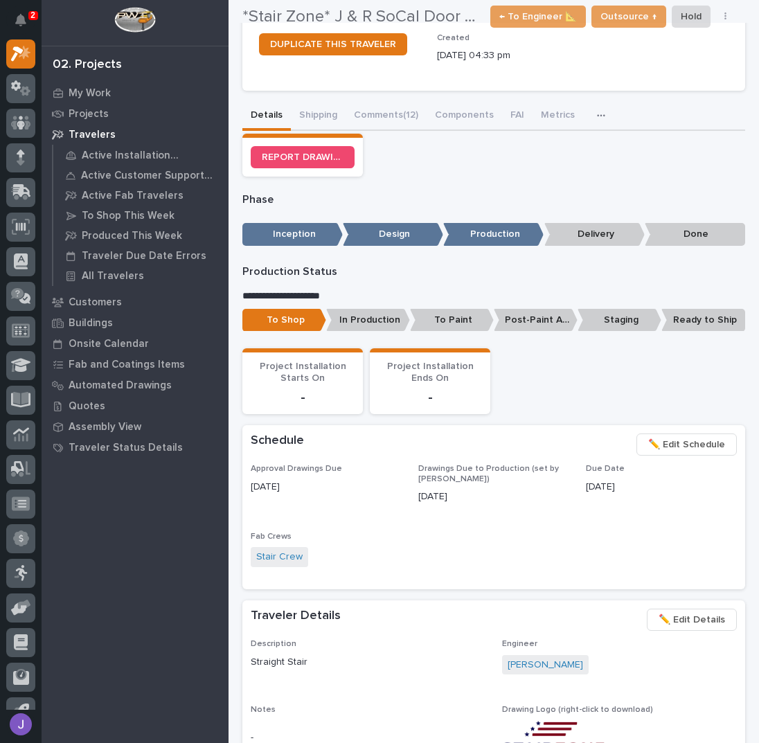
scroll to position [277, 0]
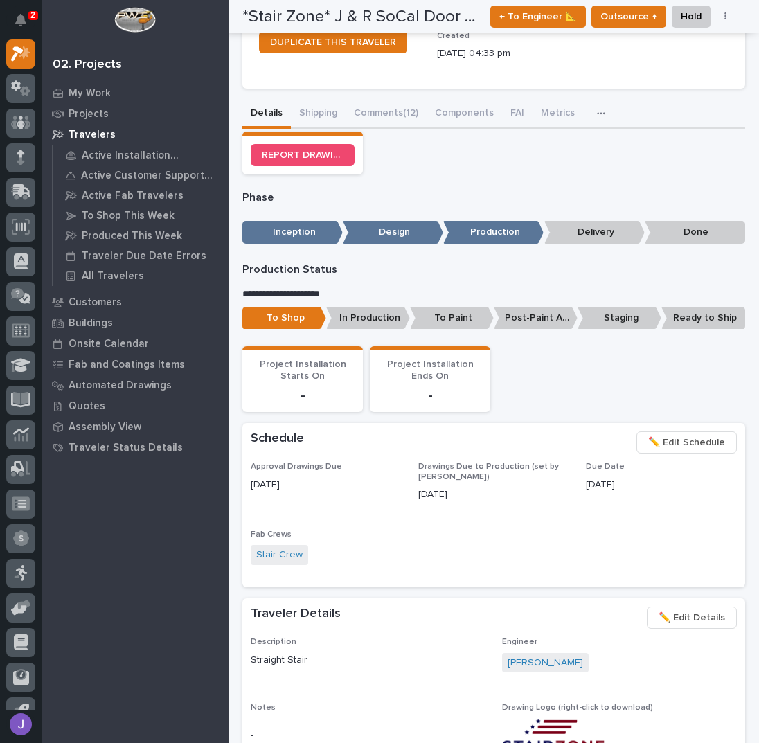
click at [682, 443] on span "✏️ Edit Schedule" at bounding box center [686, 442] width 77 height 17
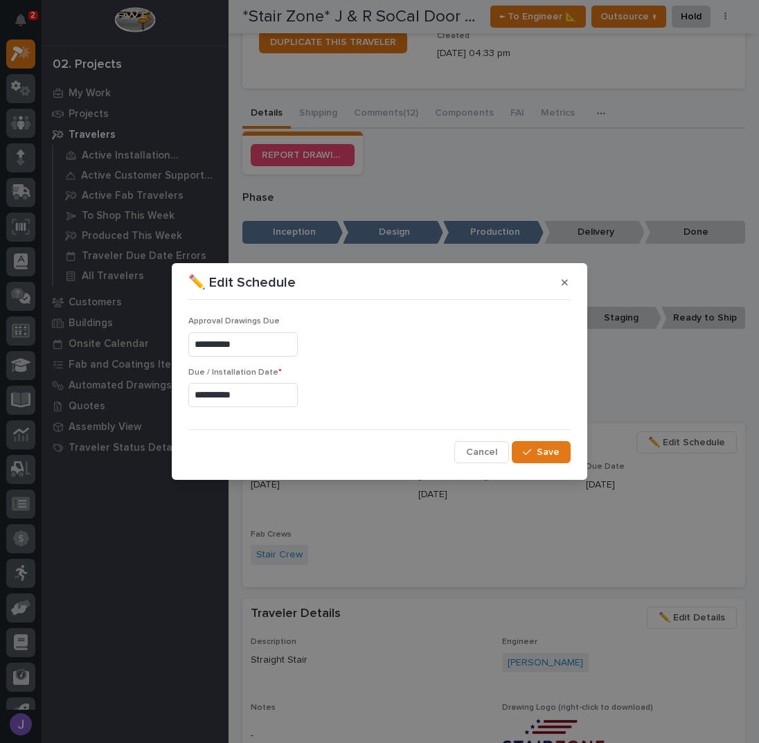
click at [265, 394] on input "**********" at bounding box center [242, 395] width 109 height 24
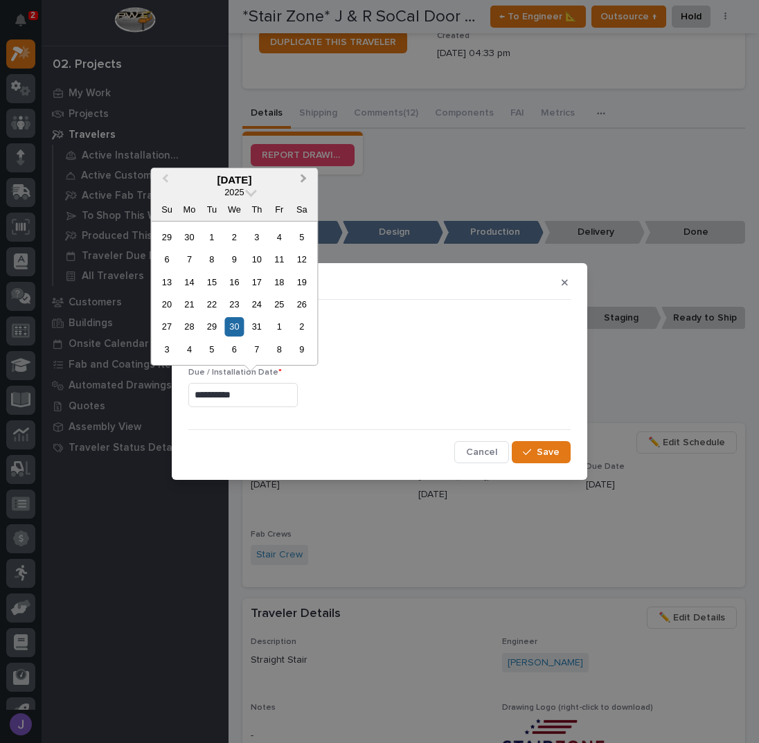
click at [303, 180] on span "Next Month" at bounding box center [303, 180] width 0 height 18
click at [285, 265] on div "12" at bounding box center [279, 259] width 19 height 19
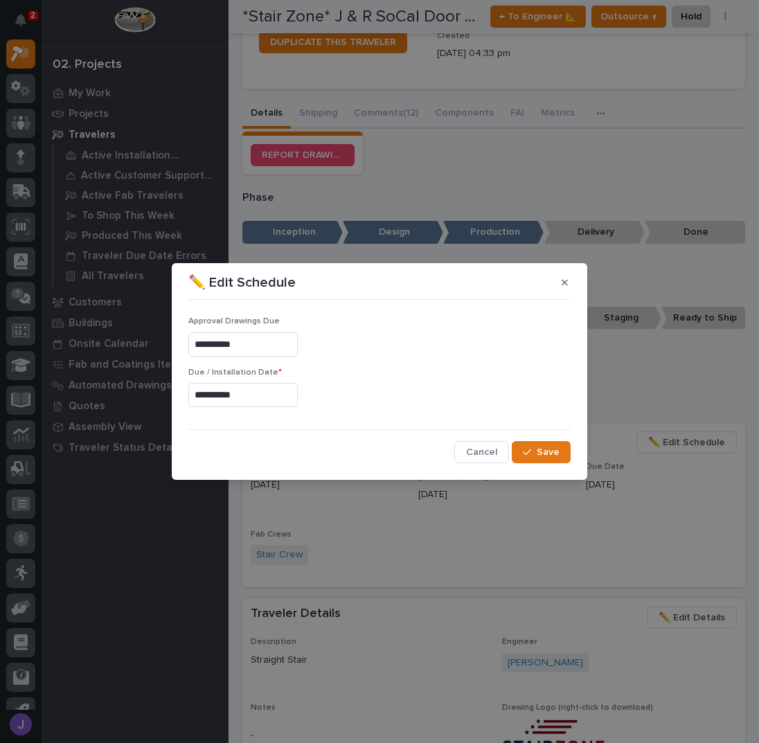
type input "**********"
click at [565, 452] on button "Save" at bounding box center [541, 452] width 59 height 22
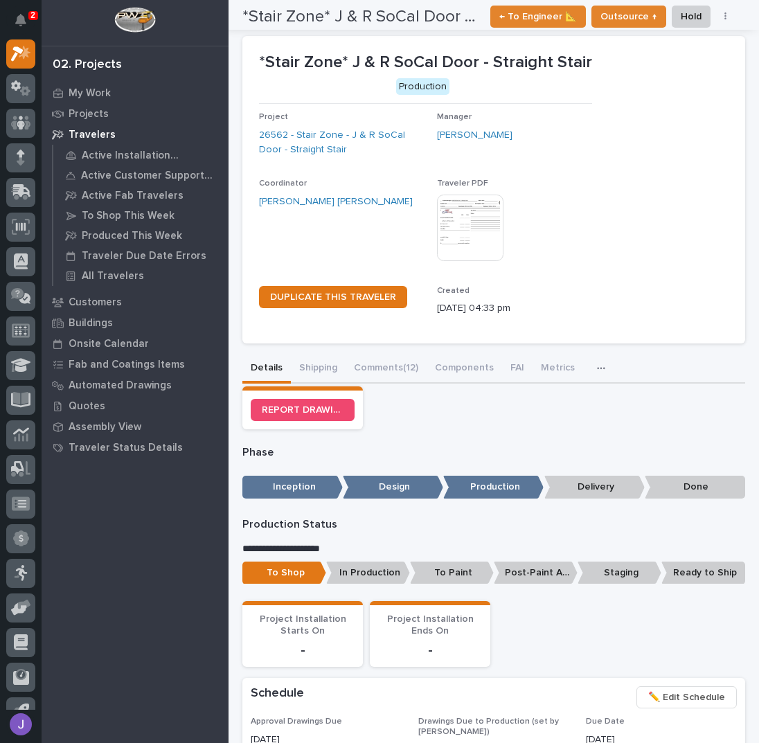
scroll to position [0, 0]
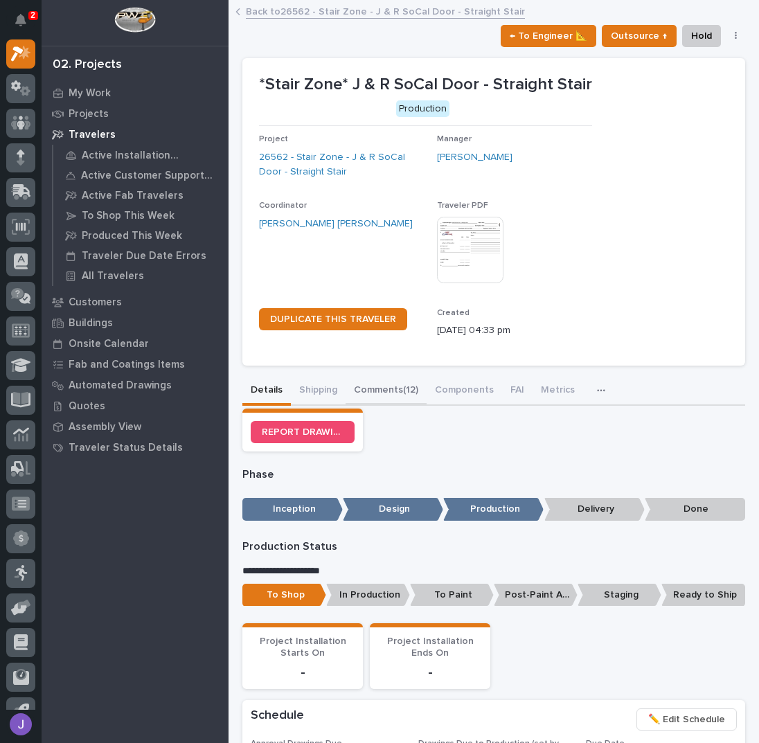
click at [405, 388] on button "Comments (12)" at bounding box center [386, 391] width 81 height 29
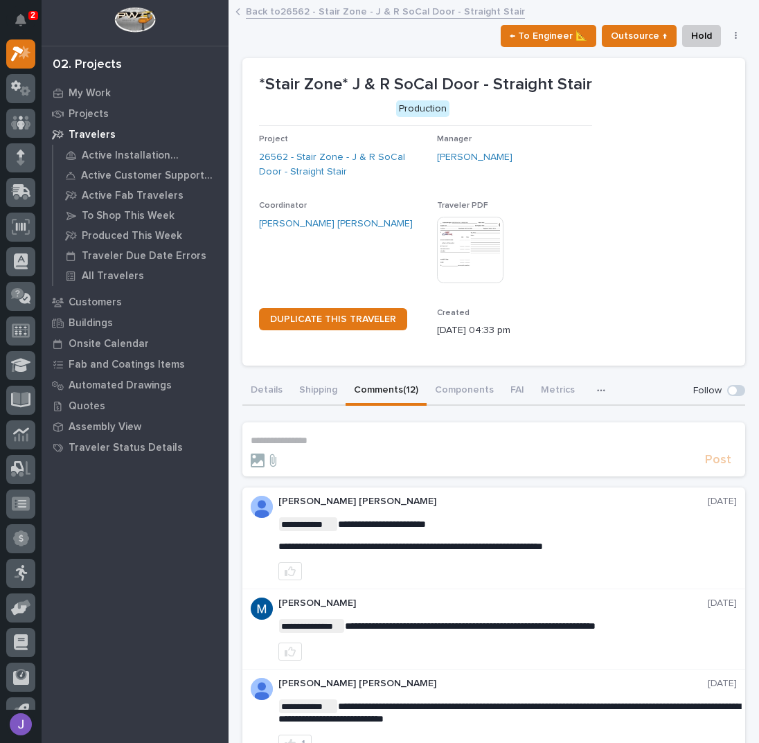
click at [321, 444] on p "**********" at bounding box center [494, 441] width 486 height 12
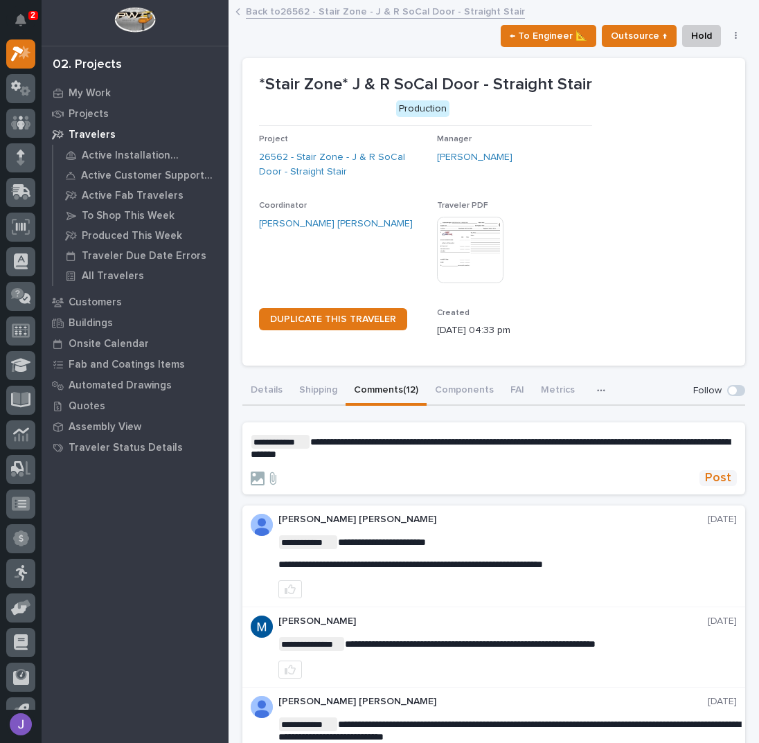
click at [715, 480] on span "Post" at bounding box center [718, 478] width 26 height 16
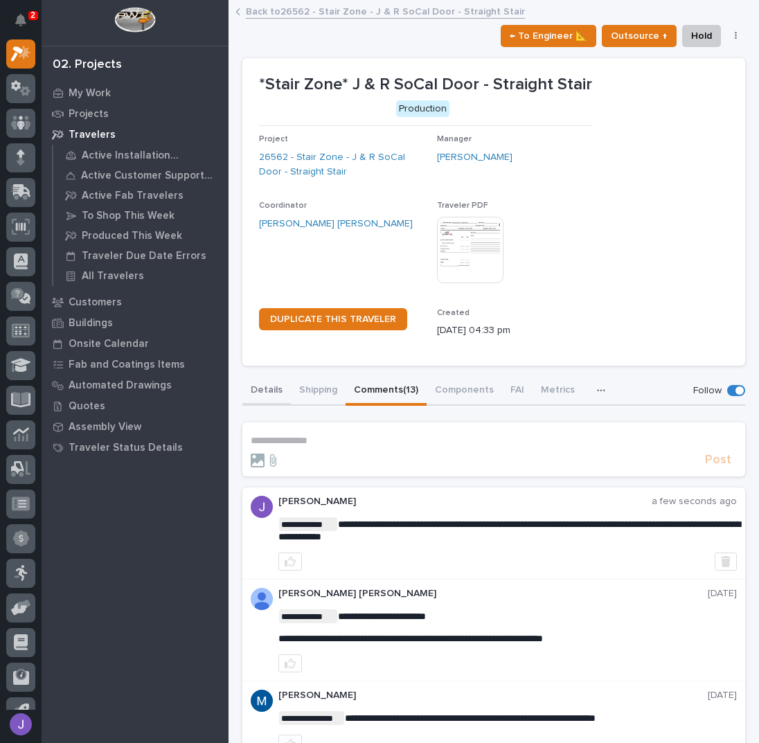
click at [278, 393] on button "Details" at bounding box center [266, 391] width 48 height 29
click at [273, 390] on button "Details" at bounding box center [266, 391] width 48 height 29
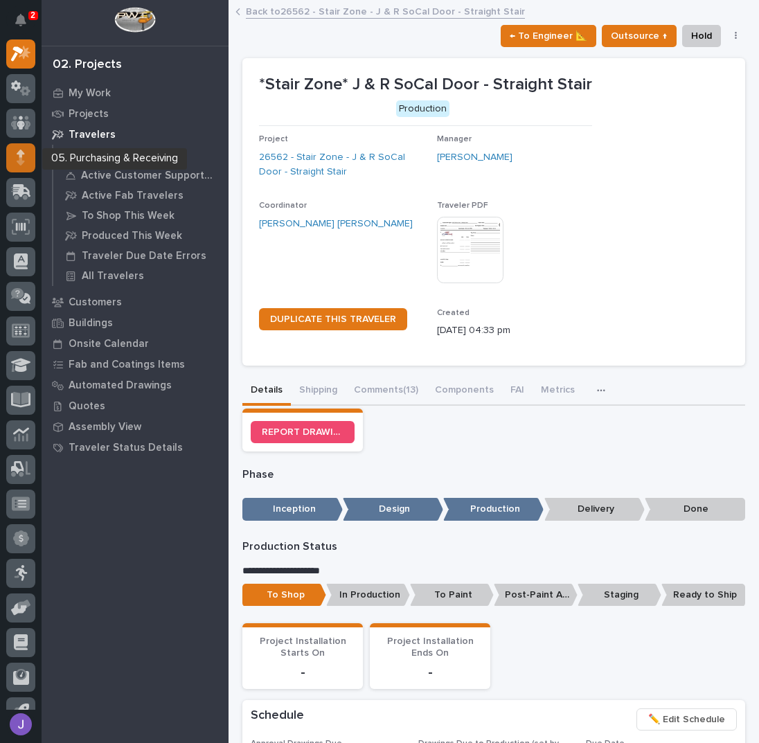
click at [23, 155] on icon at bounding box center [21, 158] width 8 height 16
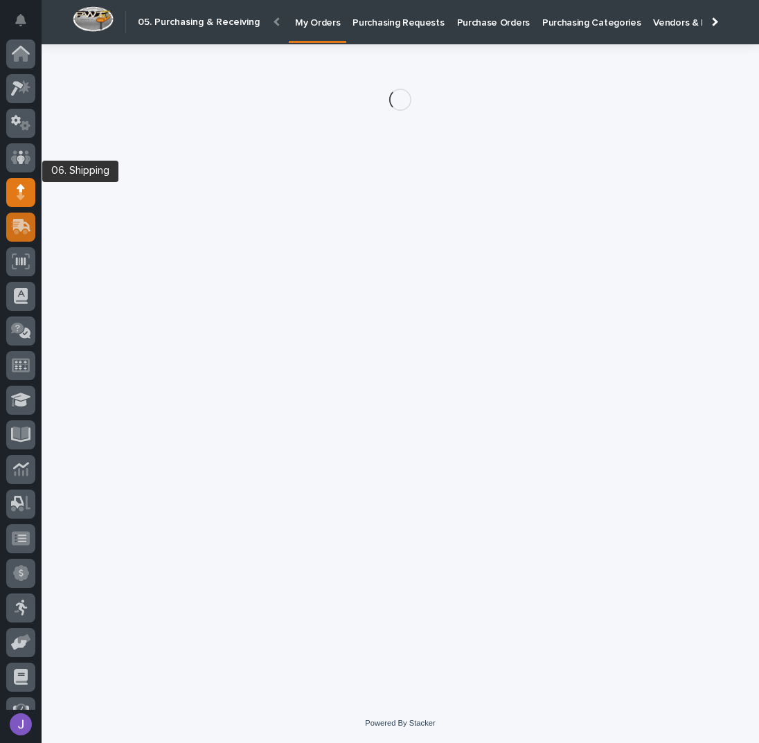
scroll to position [57, 0]
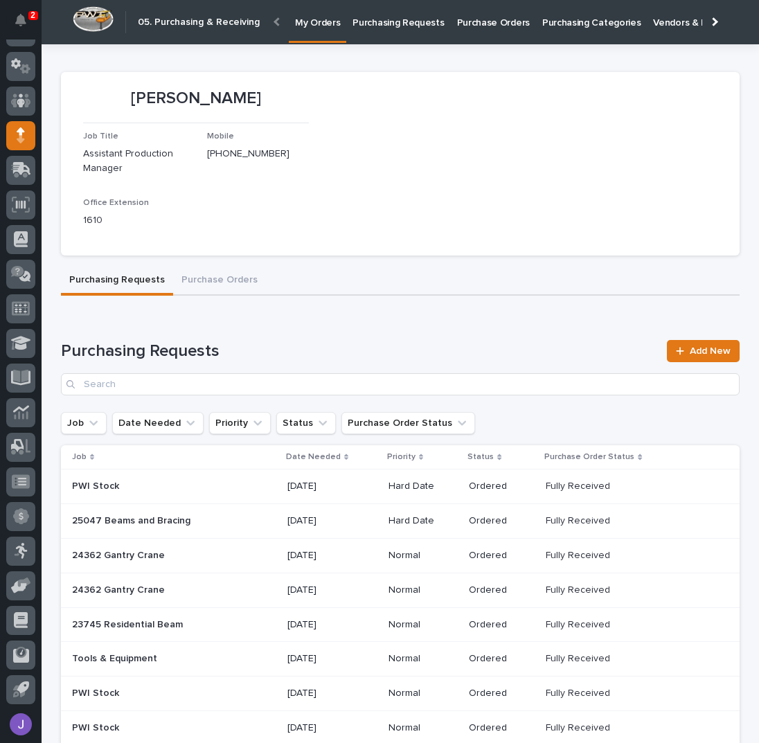
click at [392, 33] on link "Purchasing Requests" at bounding box center [398, 21] width 104 height 43
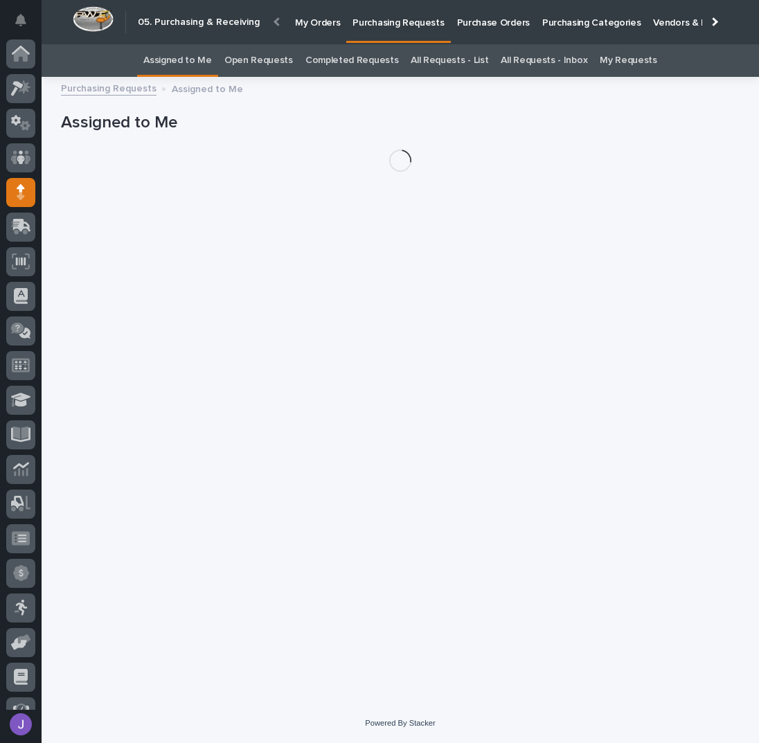
scroll to position [57, 0]
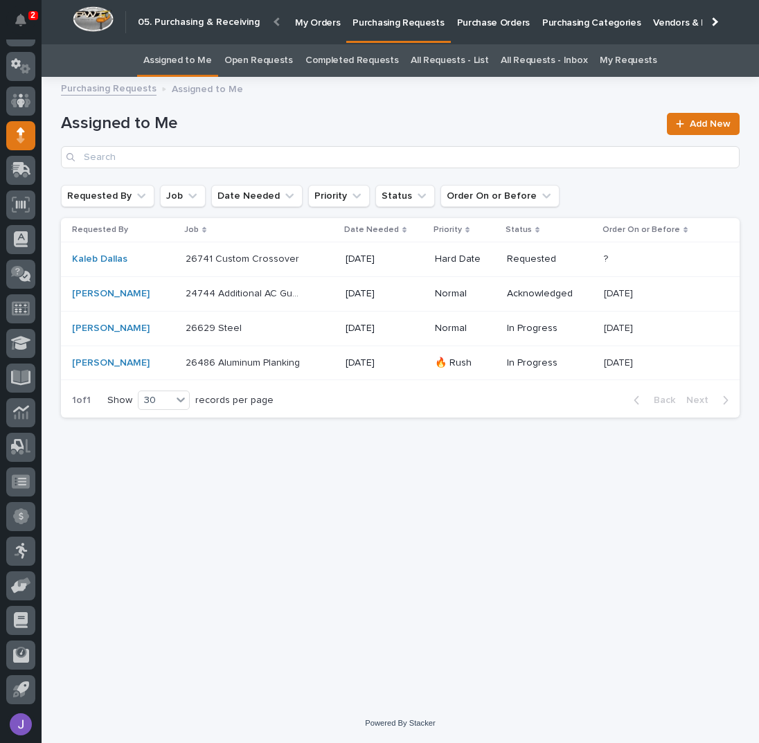
click at [302, 293] on div "24744 Additional AC Guards - steel 24744 Additional AC Guards - steel" at bounding box center [260, 294] width 149 height 23
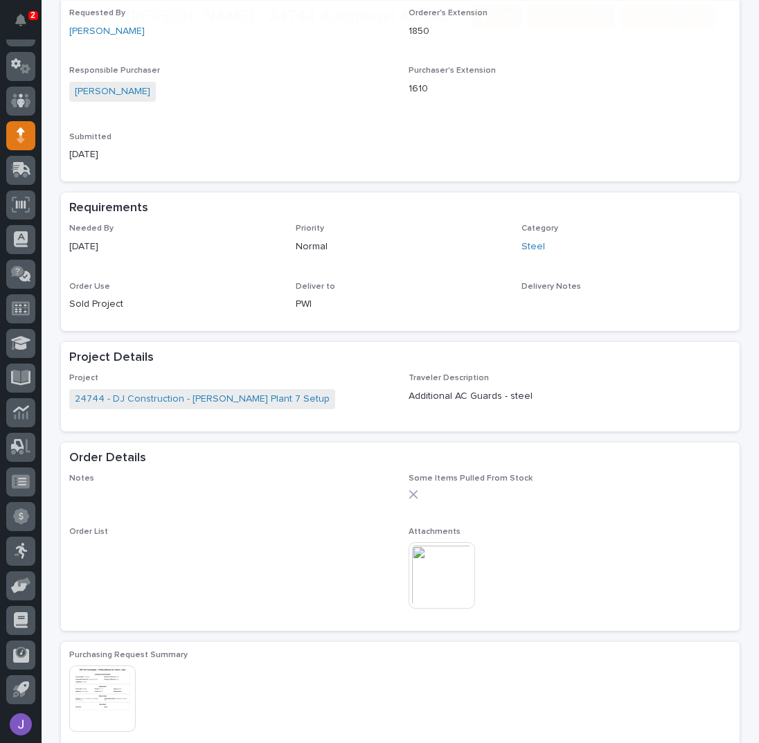
scroll to position [554, 0]
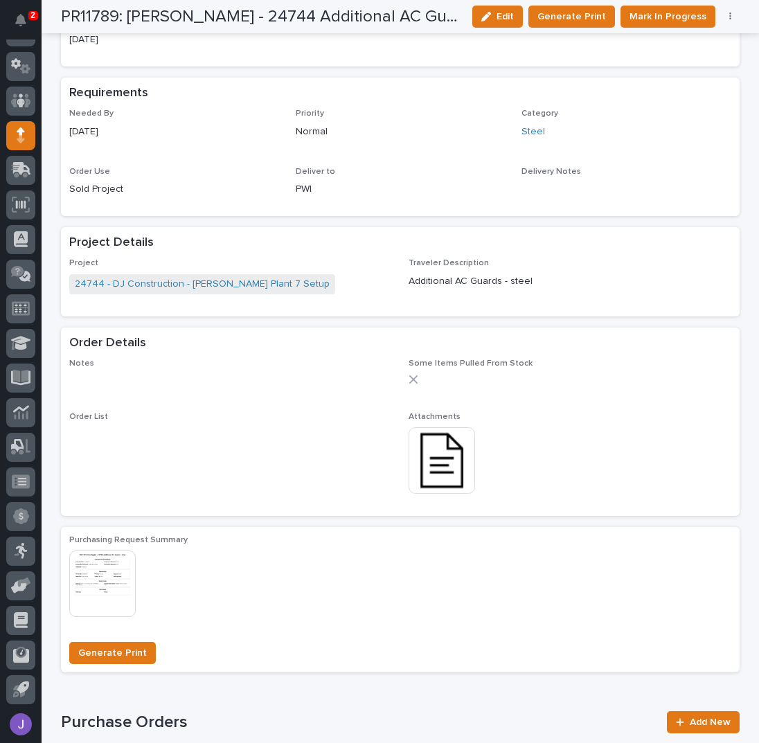
click at [416, 448] on img at bounding box center [442, 460] width 67 height 67
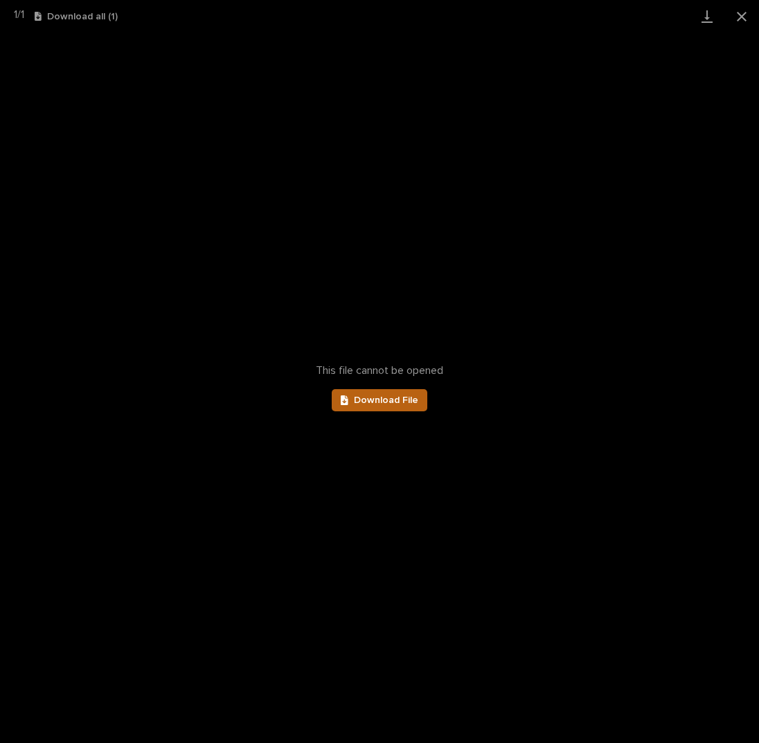
click at [364, 396] on span "Download File" at bounding box center [386, 401] width 64 height 10
click at [735, 19] on button "Close gallery" at bounding box center [742, 16] width 35 height 33
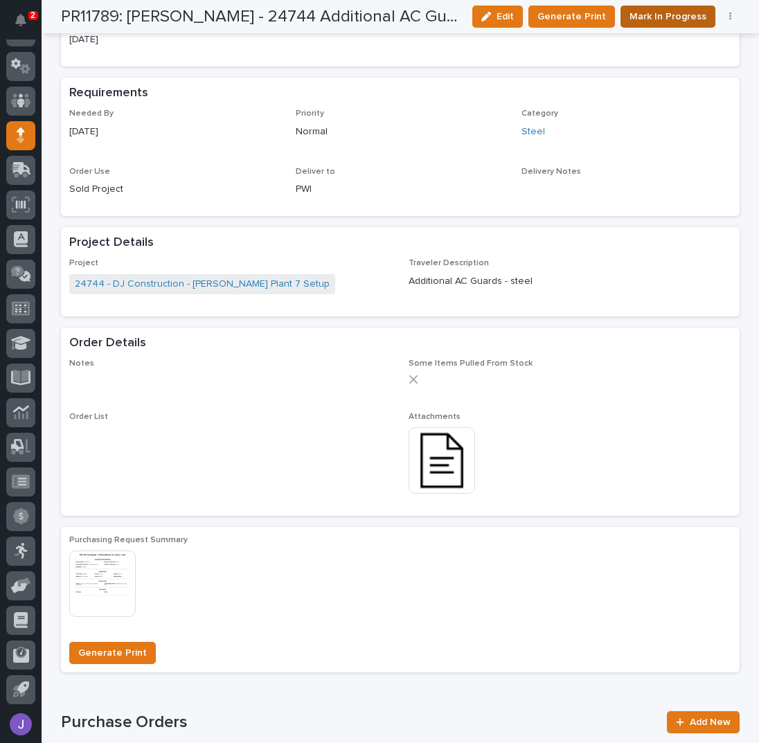
click at [663, 19] on span "Mark In Progress" at bounding box center [668, 17] width 77 height 14
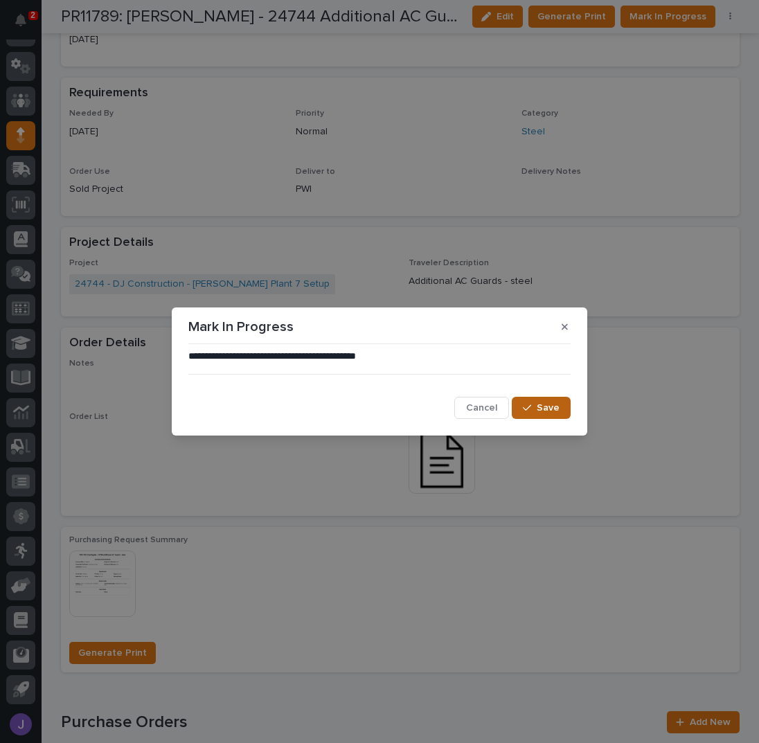
click at [532, 401] on button "Save" at bounding box center [541, 408] width 59 height 22
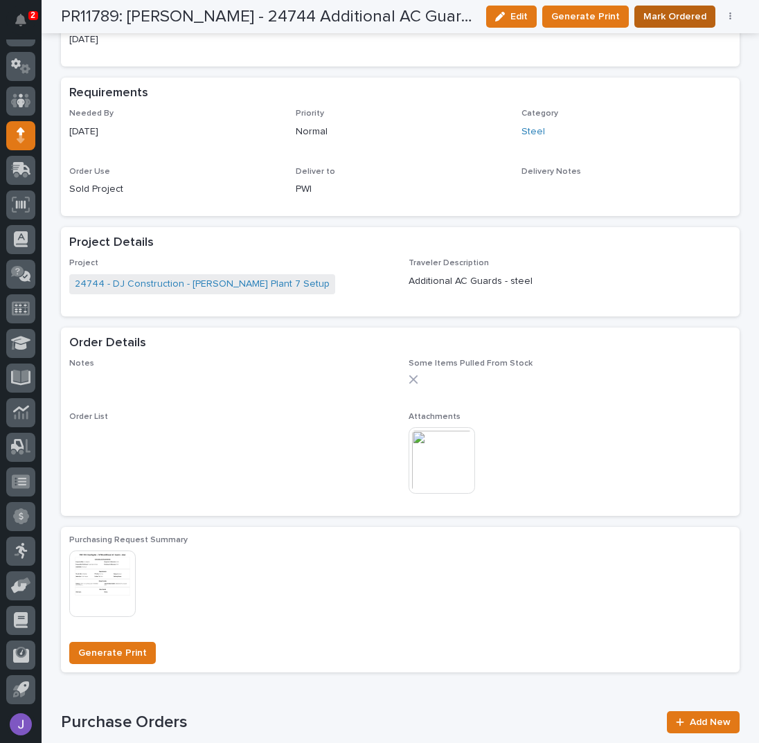
click at [665, 19] on span "Mark Ordered" at bounding box center [675, 17] width 63 height 14
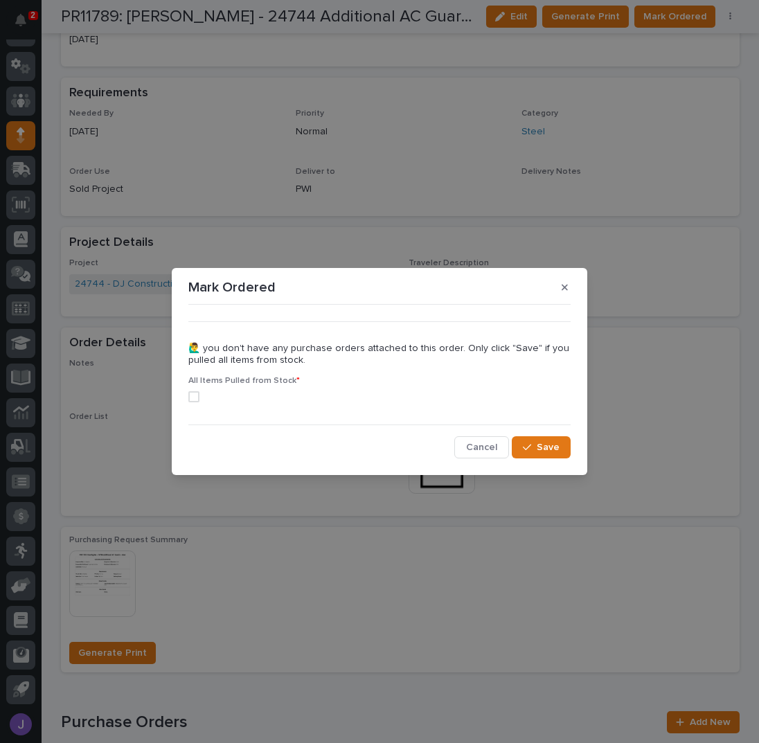
click at [194, 393] on span at bounding box center [193, 396] width 11 height 11
click at [555, 445] on span "Save" at bounding box center [548, 448] width 23 height 10
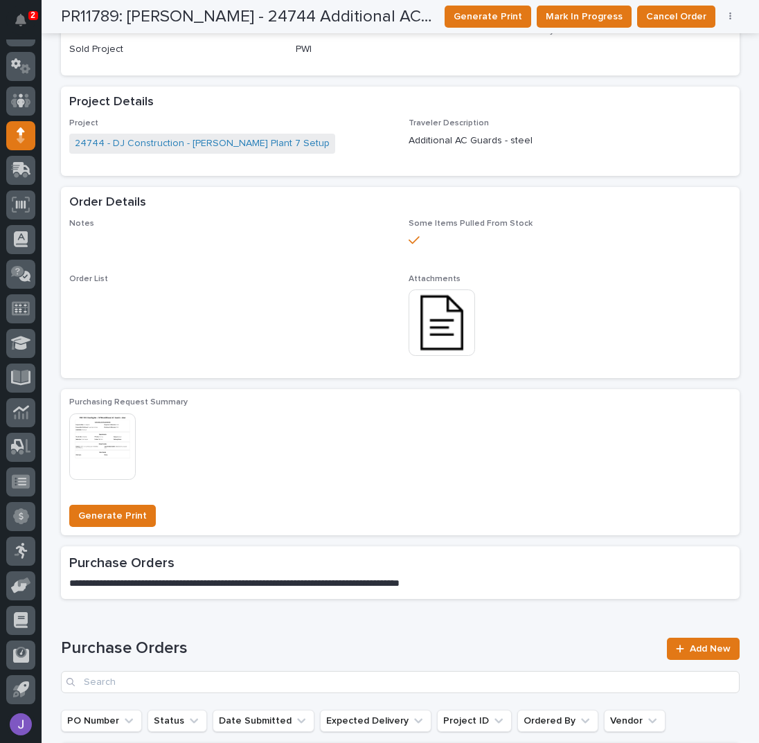
scroll to position [0, 0]
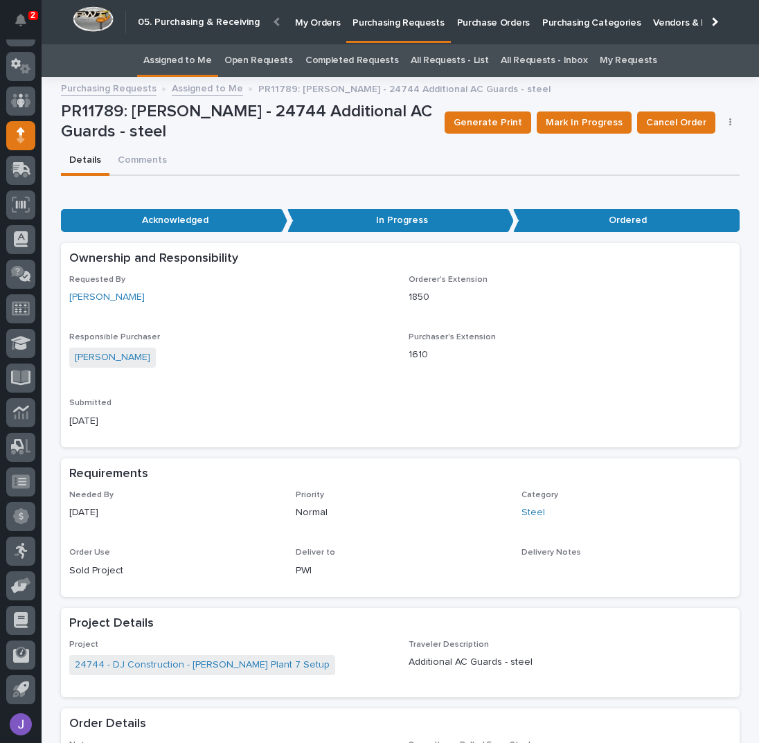
click at [191, 64] on link "Assigned to Me" at bounding box center [177, 60] width 69 height 33
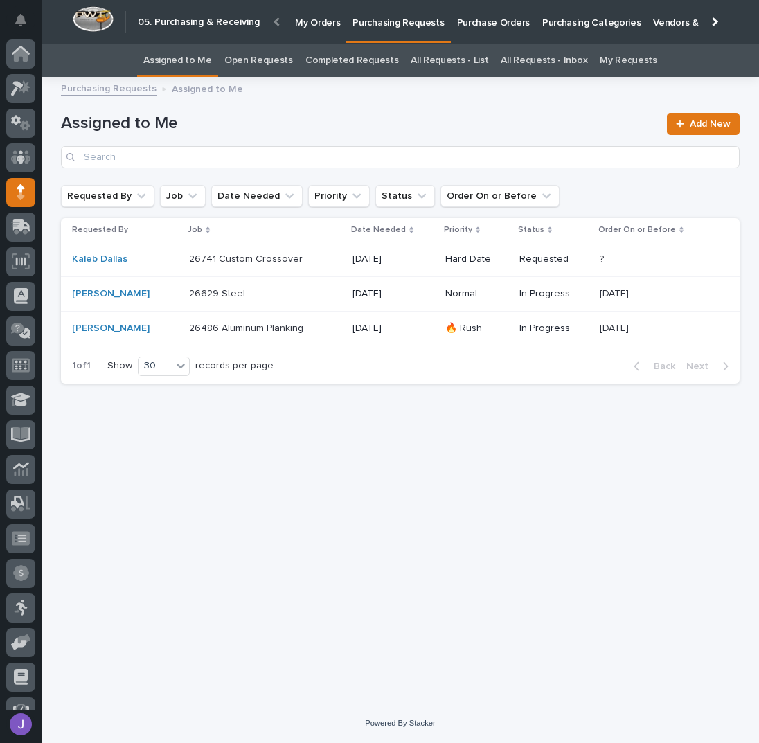
scroll to position [57, 0]
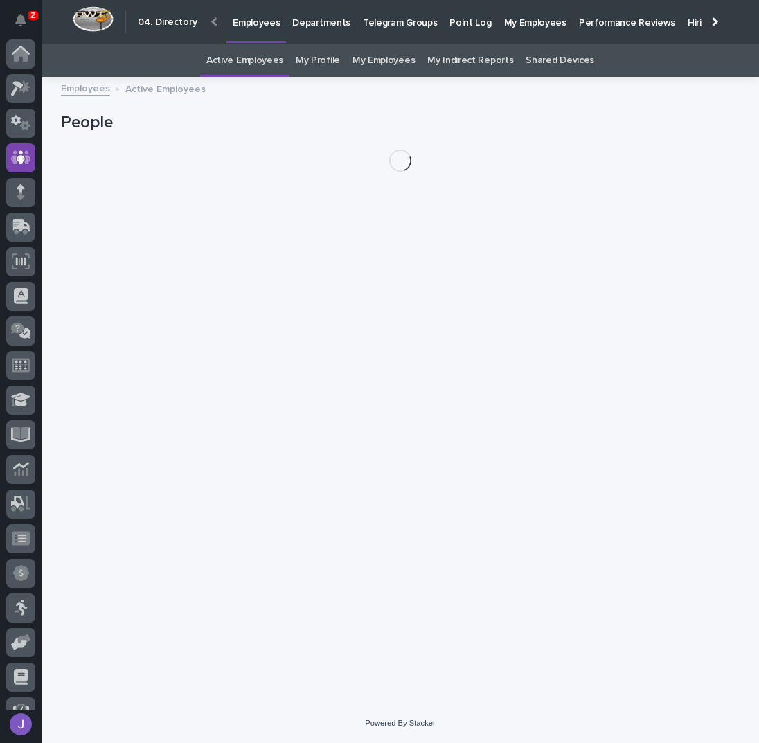
scroll to position [57, 0]
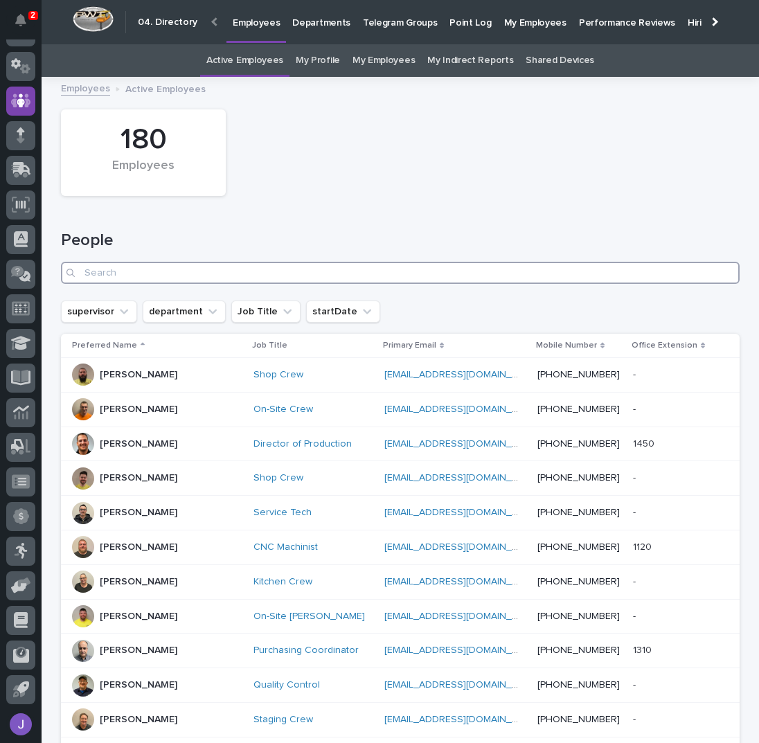
click at [134, 267] on input "Search" at bounding box center [400, 273] width 679 height 22
type input "[PERSON_NAME]"
